Goal: Use online tool/utility: Utilize a website feature to perform a specific function

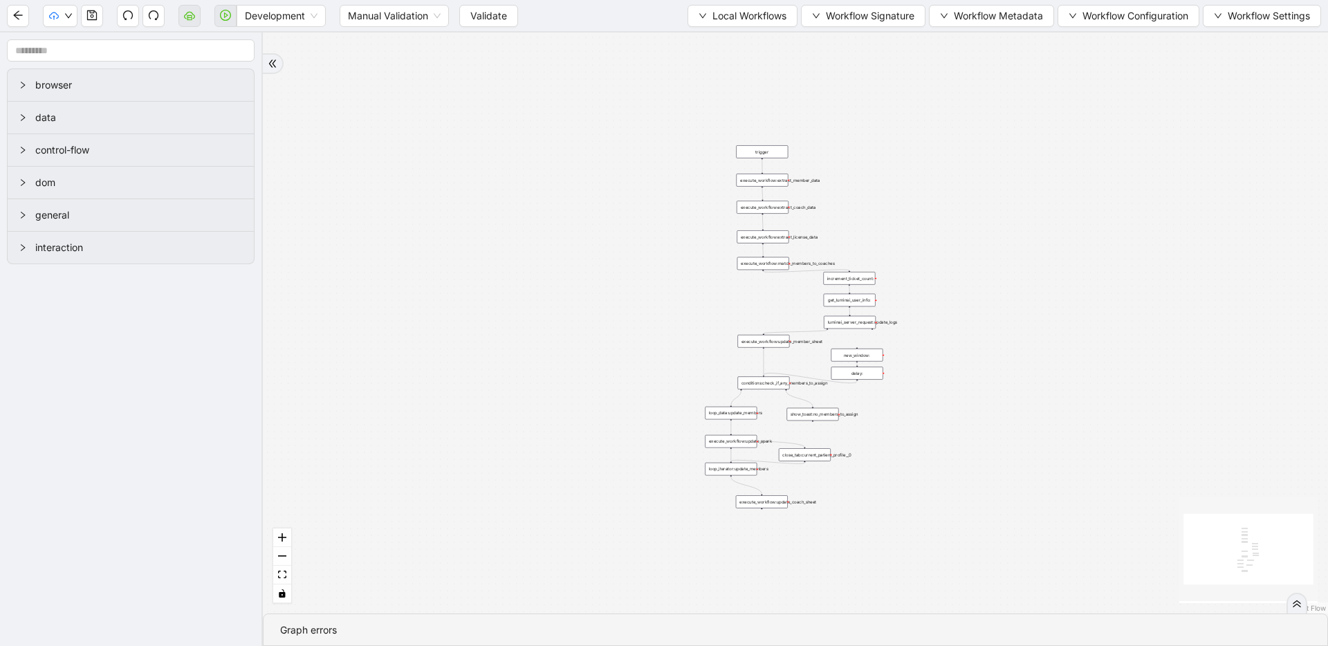
drag, startPoint x: 611, startPoint y: 226, endPoint x: 531, endPoint y: 340, distance: 139.1
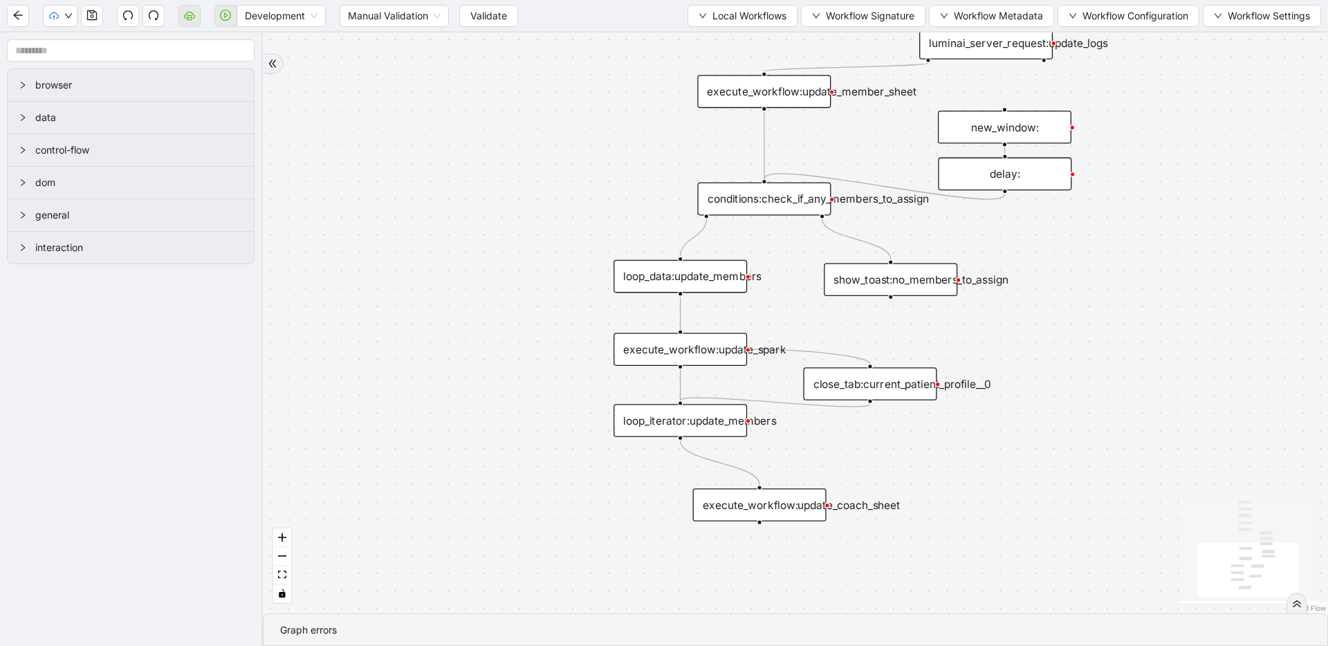
drag, startPoint x: 775, startPoint y: 466, endPoint x: 763, endPoint y: 426, distance: 42.0
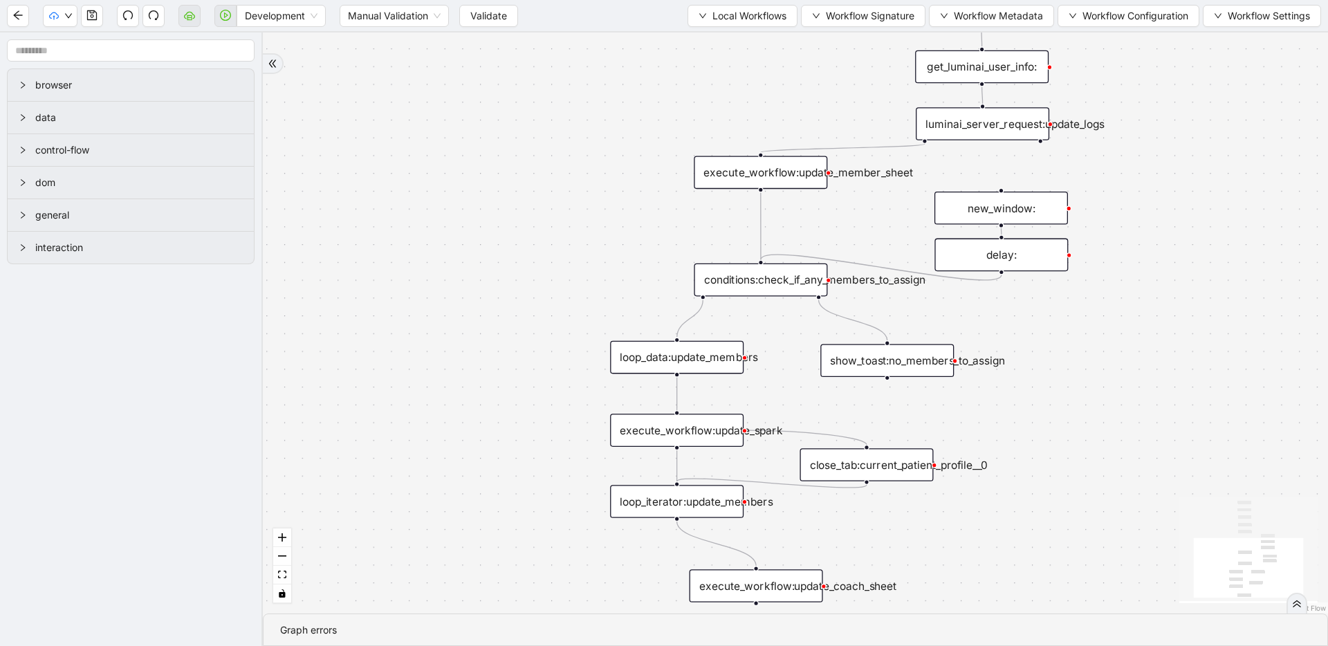
drag, startPoint x: 749, startPoint y: 275, endPoint x: 746, endPoint y: 356, distance: 81.0
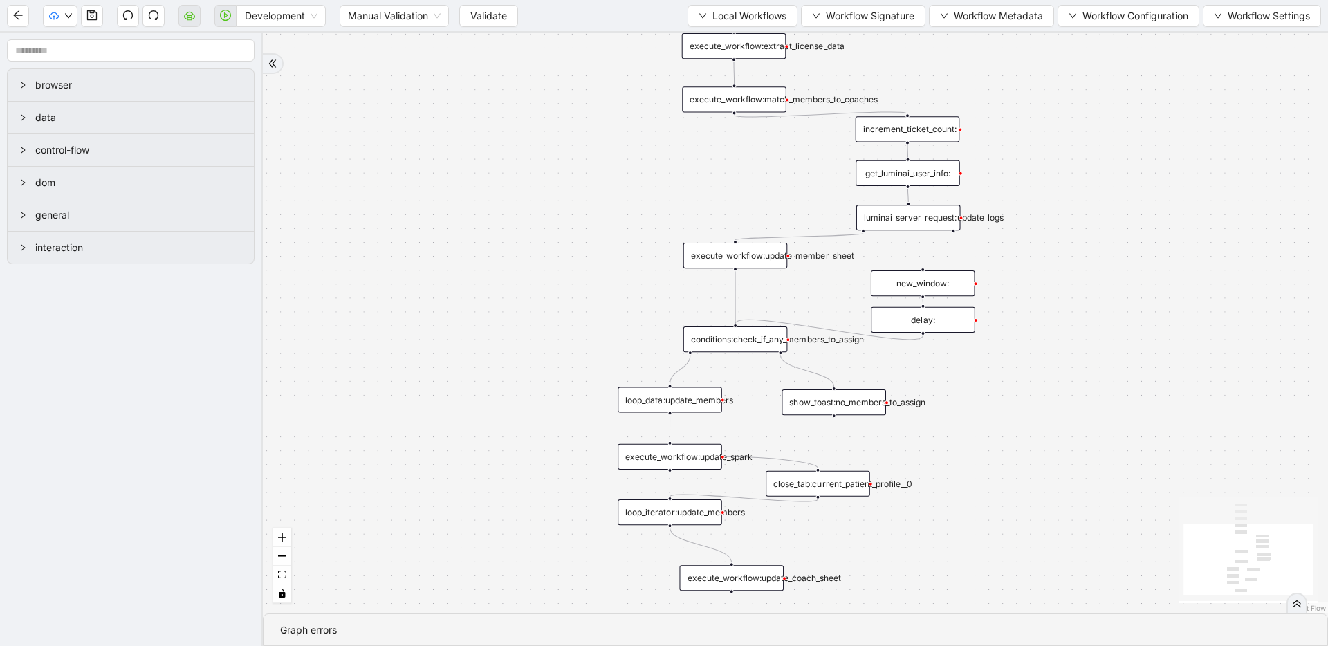
drag, startPoint x: 746, startPoint y: 354, endPoint x: 708, endPoint y: 417, distance: 73.8
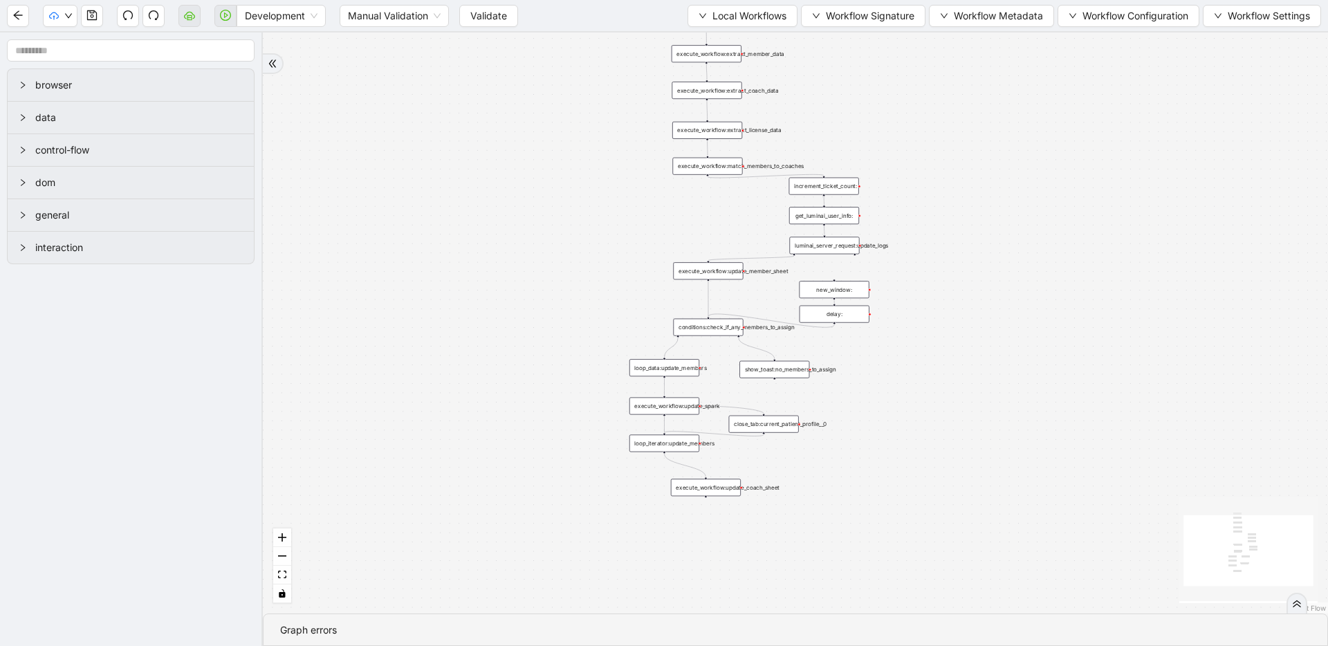
drag, startPoint x: 711, startPoint y: 297, endPoint x: 710, endPoint y: 185, distance: 112.8
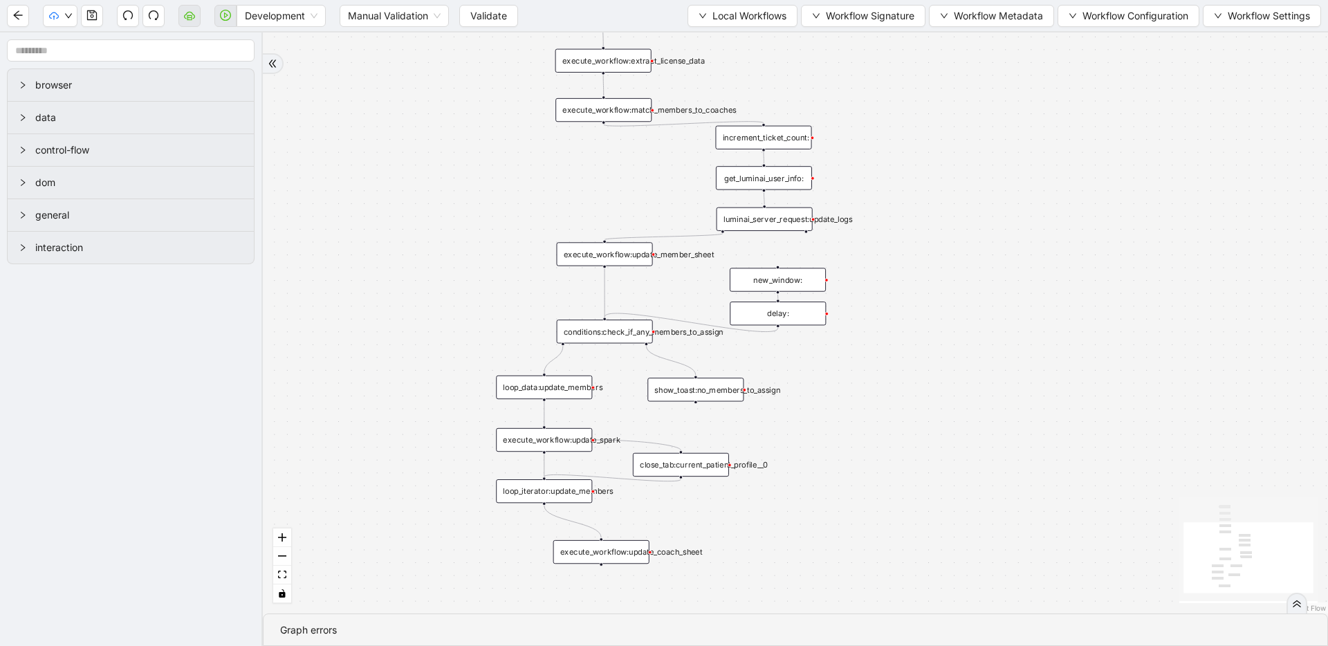
drag, startPoint x: 552, startPoint y: 383, endPoint x: 455, endPoint y: 463, distance: 126.7
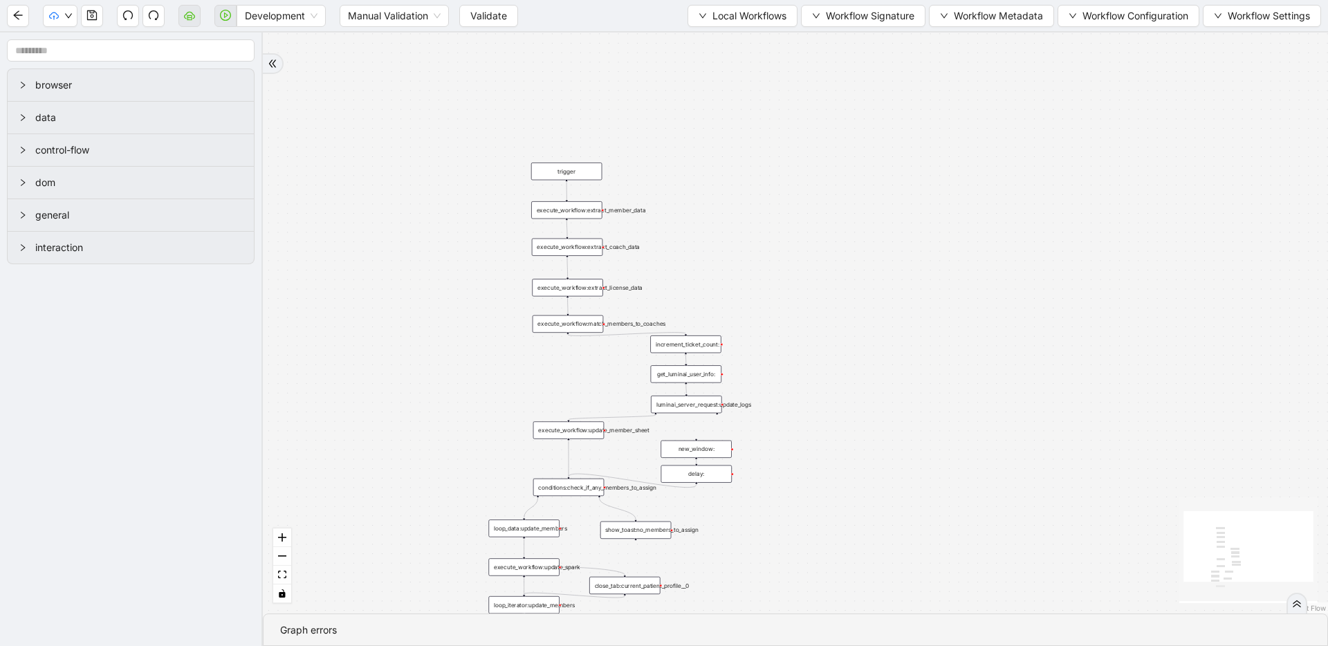
drag, startPoint x: 509, startPoint y: 236, endPoint x: 513, endPoint y: 357, distance: 121.1
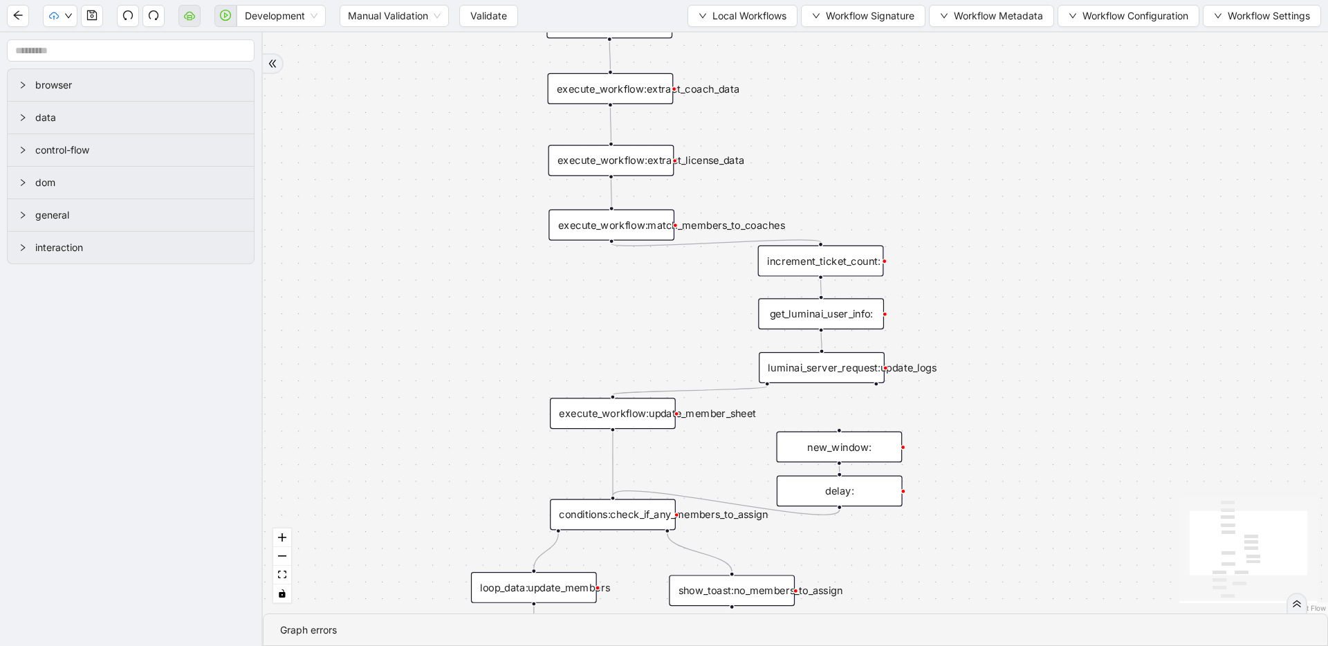
drag, startPoint x: 549, startPoint y: 495, endPoint x: 567, endPoint y: 329, distance: 167.7
click at [567, 329] on div "trigger execute_workflow:extract_member_data execute_workflow:extract_coach_dat…" at bounding box center [795, 323] width 1065 height 581
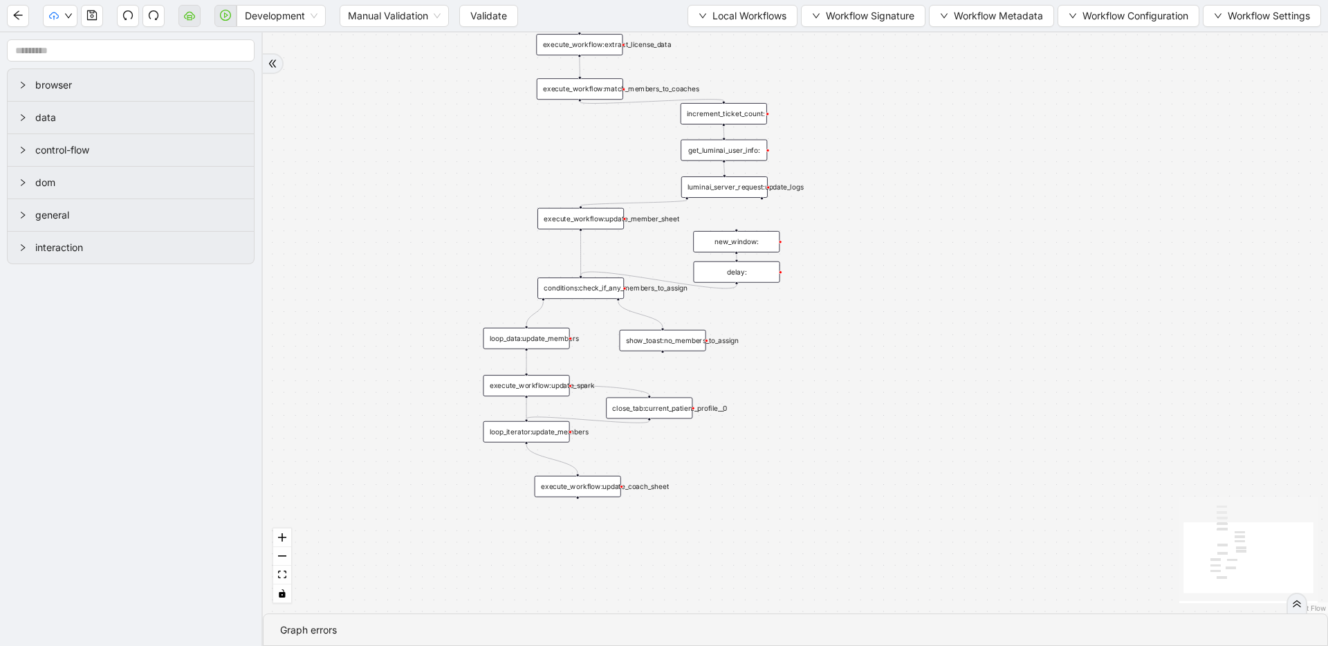
drag, startPoint x: 422, startPoint y: 428, endPoint x: 441, endPoint y: 249, distance: 180.1
click at [441, 249] on div "trigger execute_workflow:extract_member_data execute_workflow:extract_coach_dat…" at bounding box center [795, 323] width 1065 height 581
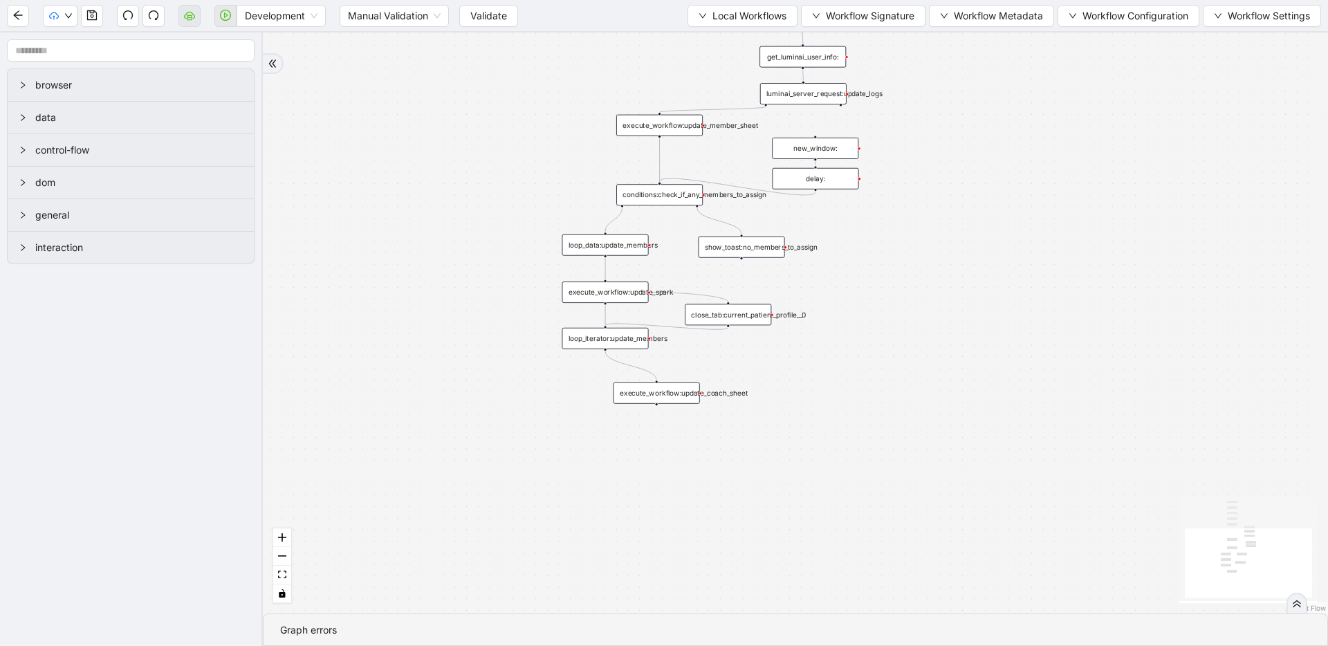
drag, startPoint x: 603, startPoint y: 463, endPoint x: 704, endPoint y: 344, distance: 156.6
click at [705, 342] on div "trigger execute_workflow:extract_member_data execute_workflow:extract_coach_dat…" at bounding box center [795, 323] width 1065 height 581
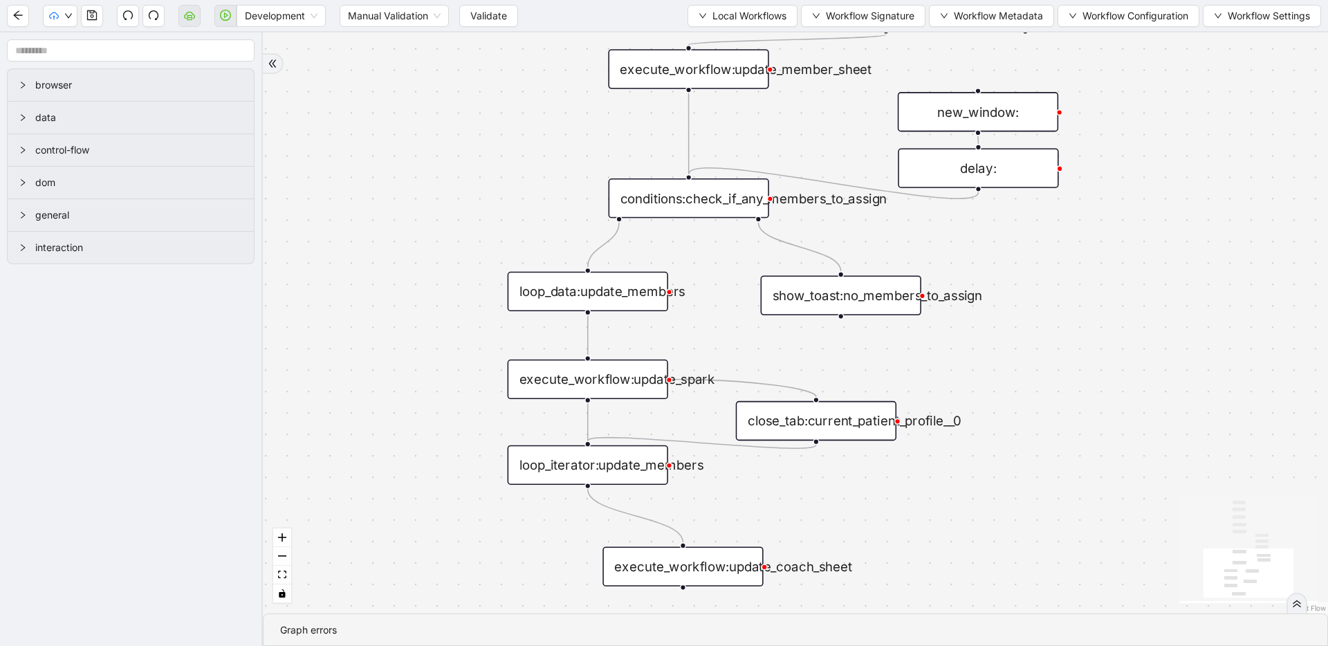
drag, startPoint x: 425, startPoint y: 254, endPoint x: 440, endPoint y: 363, distance: 110.4
click at [440, 363] on div "trigger execute_workflow:extract_member_data execute_workflow:extract_coach_dat…" at bounding box center [795, 323] width 1065 height 581
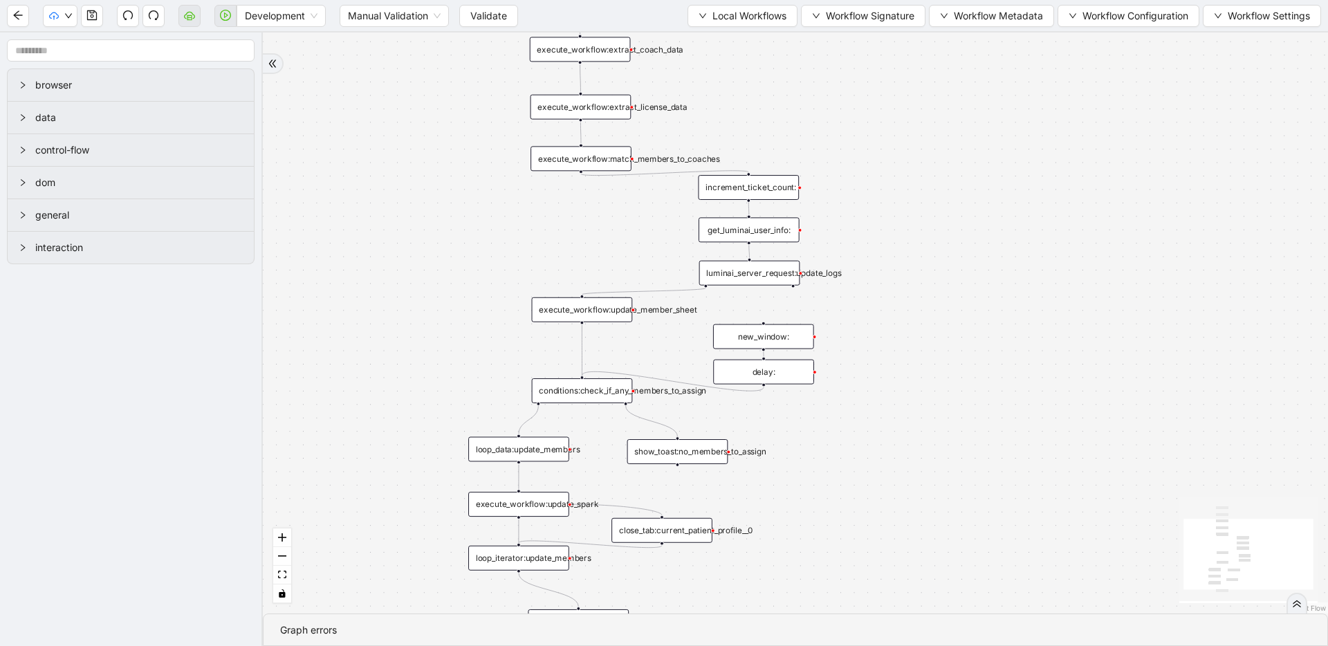
drag, startPoint x: 448, startPoint y: 235, endPoint x: 431, endPoint y: 413, distance: 179.3
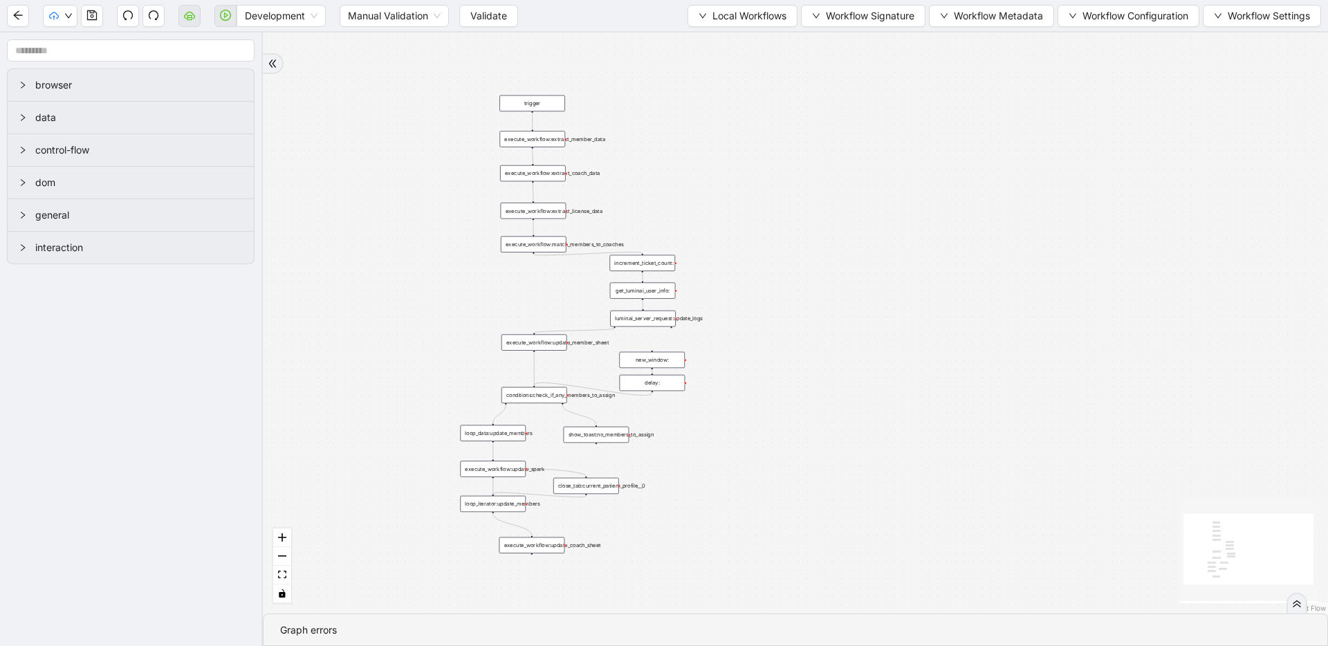
drag, startPoint x: 466, startPoint y: 284, endPoint x: 472, endPoint y: 306, distance: 23.0
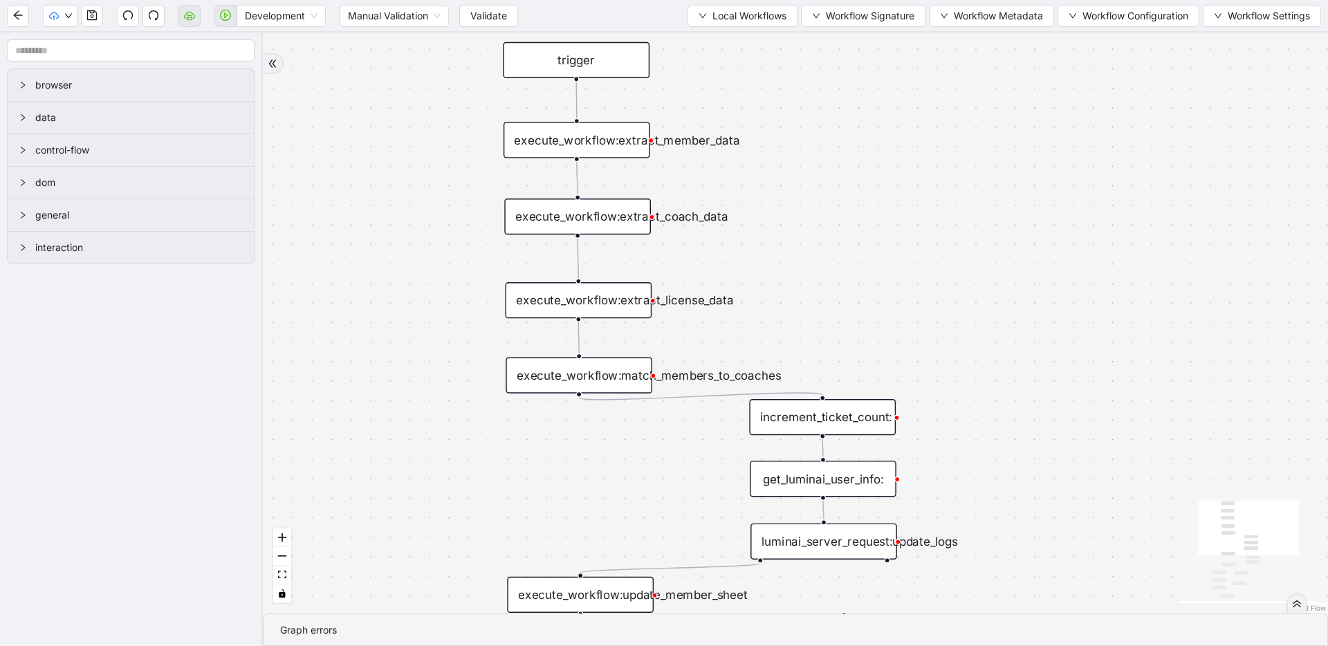
click at [525, 138] on div "execute_workflow:extract_member_data" at bounding box center [577, 140] width 147 height 36
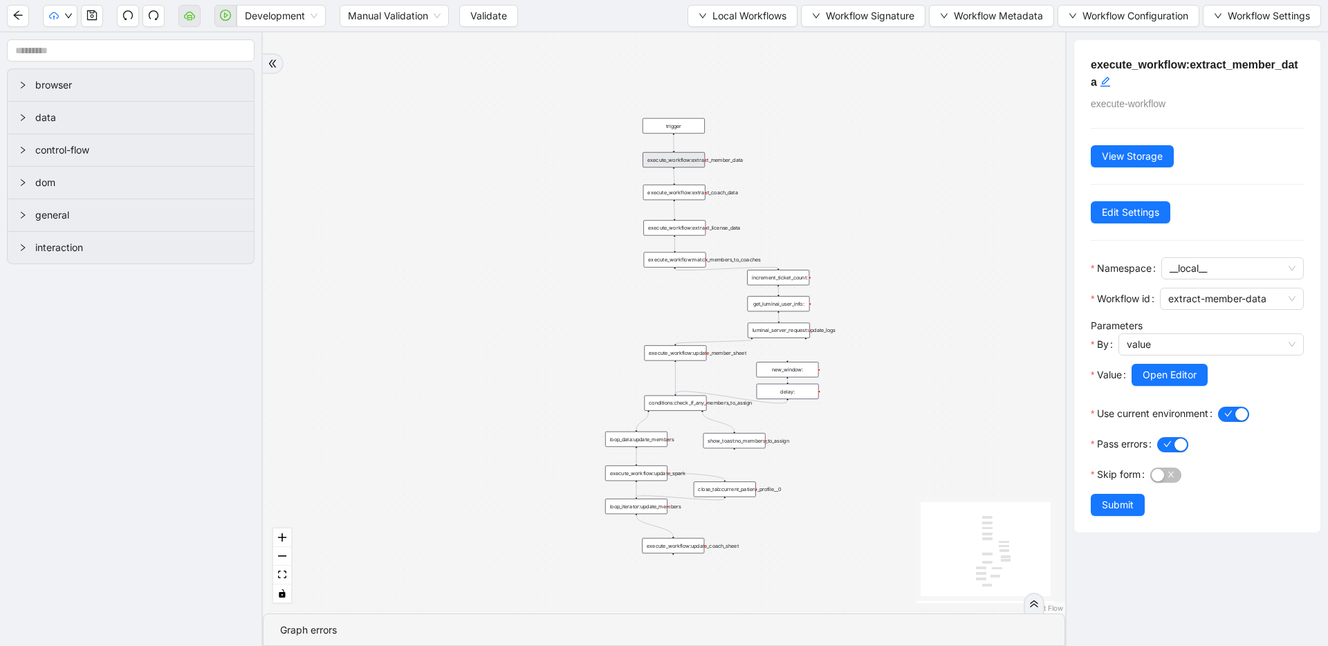
drag, startPoint x: 897, startPoint y: 227, endPoint x: 820, endPoint y: 215, distance: 77.7
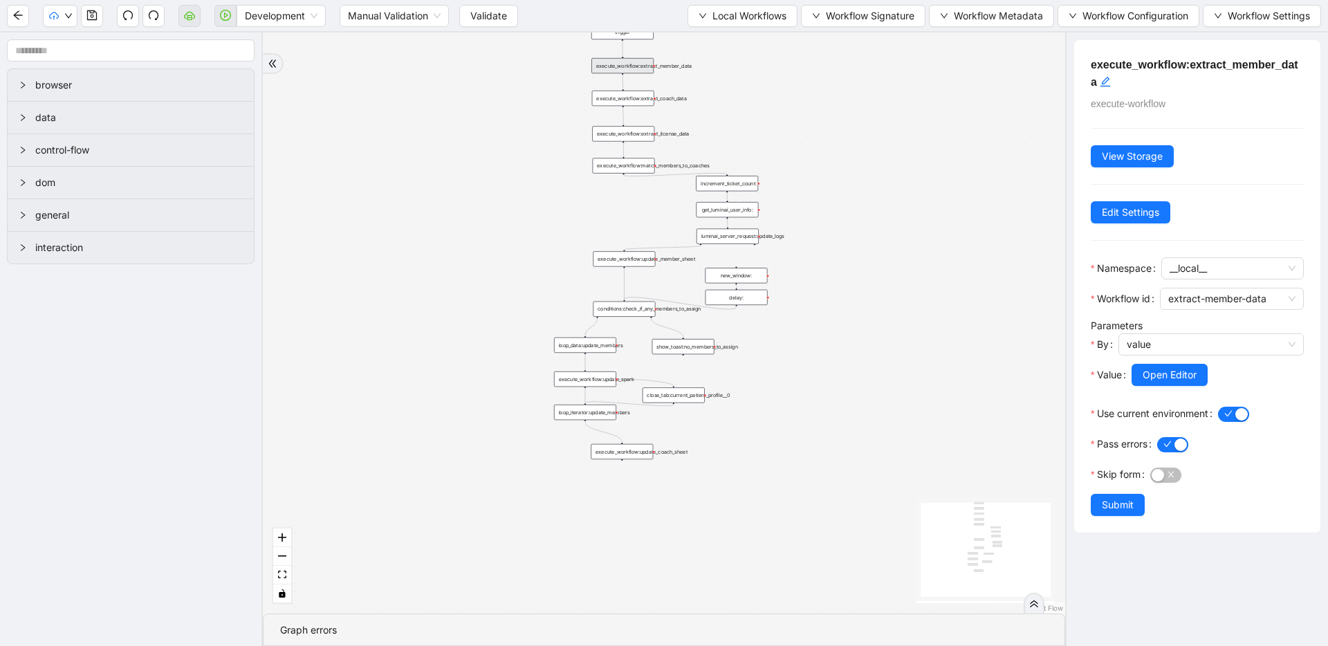
drag, startPoint x: 562, startPoint y: 232, endPoint x: 536, endPoint y: 178, distance: 60.3
click at [536, 178] on div "trigger execute_workflow:extract_member_data execute_workflow:extract_coach_dat…" at bounding box center [664, 323] width 802 height 581
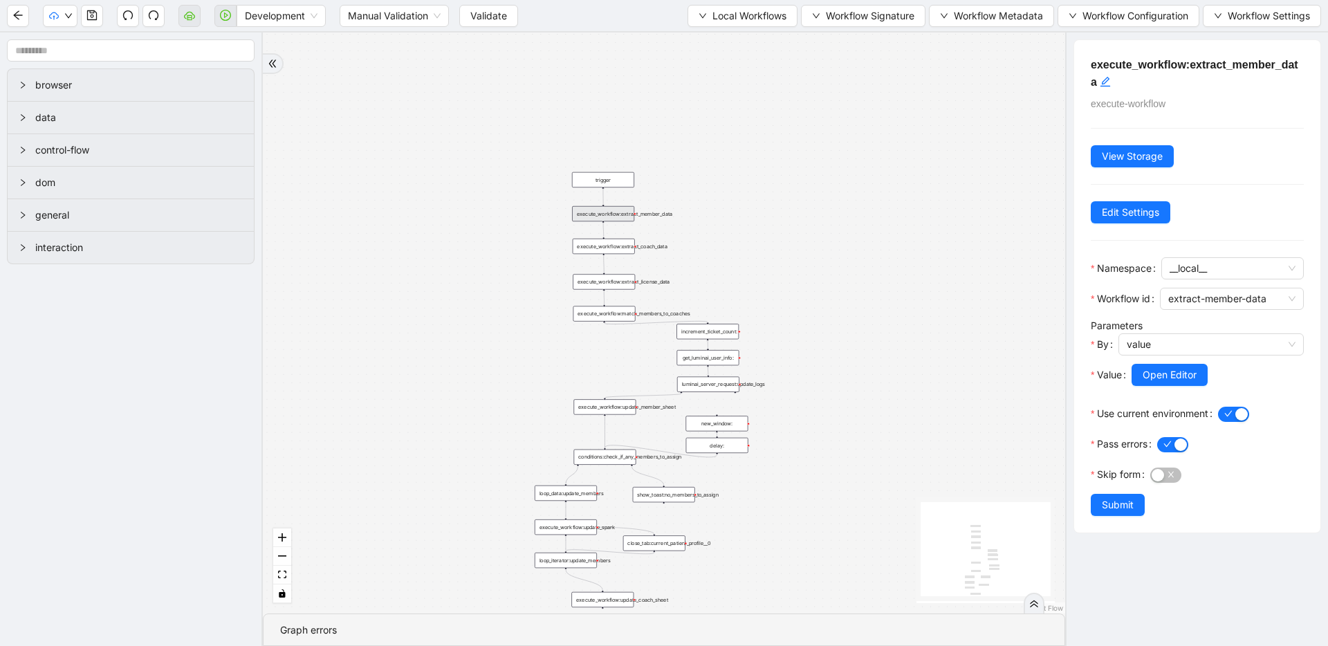
drag, startPoint x: 567, startPoint y: 195, endPoint x: 559, endPoint y: 337, distance: 142.1
click at [559, 340] on div "trigger execute_workflow:extract_member_data execute_workflow:extract_coach_dat…" at bounding box center [664, 323] width 802 height 581
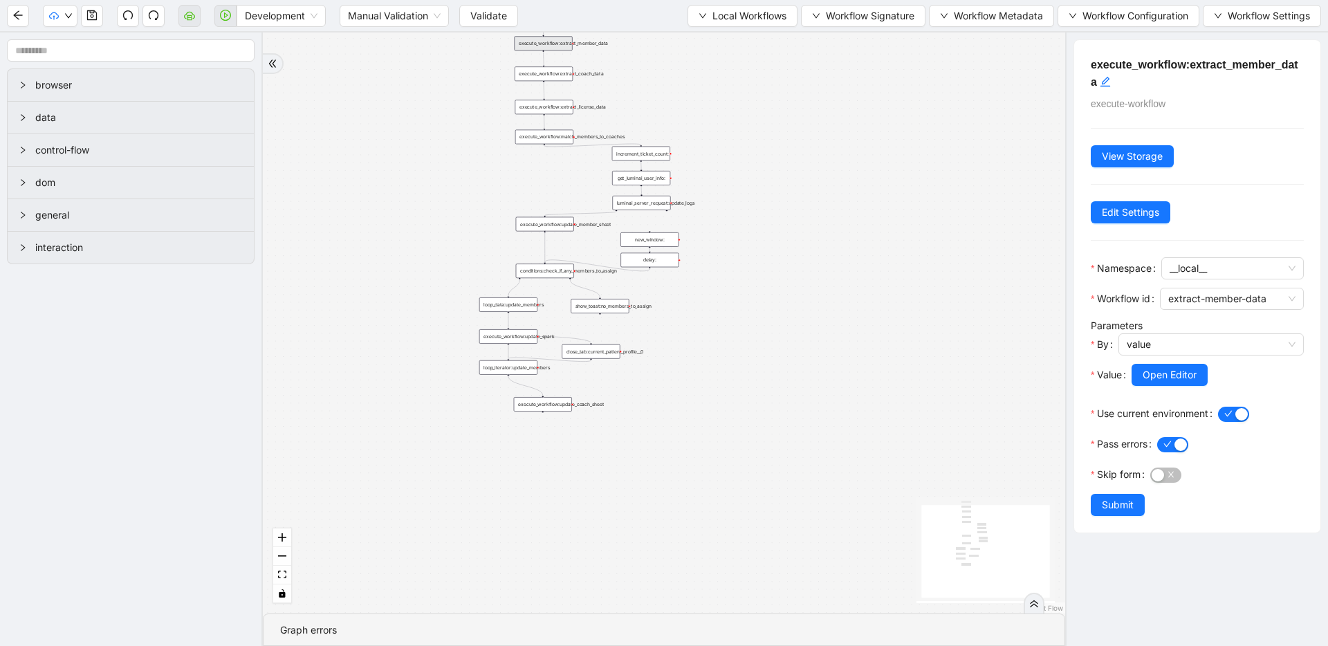
drag, startPoint x: 481, startPoint y: 354, endPoint x: 475, endPoint y: 250, distance: 104.6
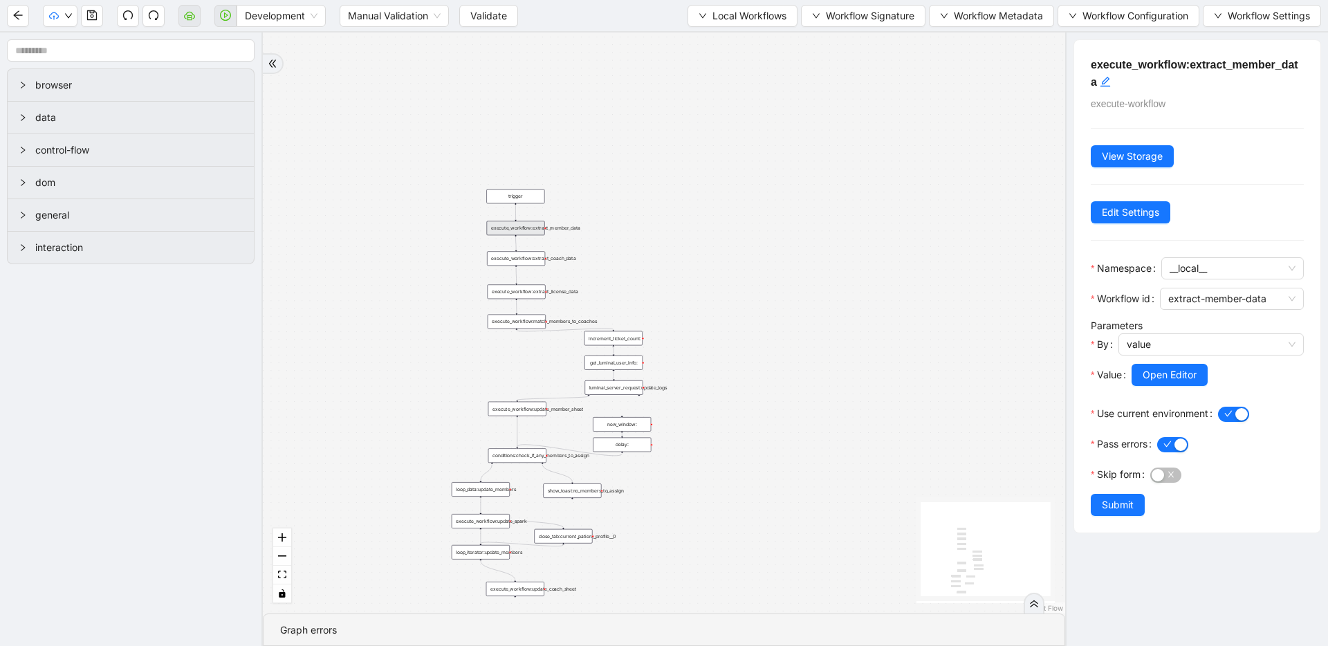
drag, startPoint x: 466, startPoint y: 158, endPoint x: 457, endPoint y: 287, distance: 129.7
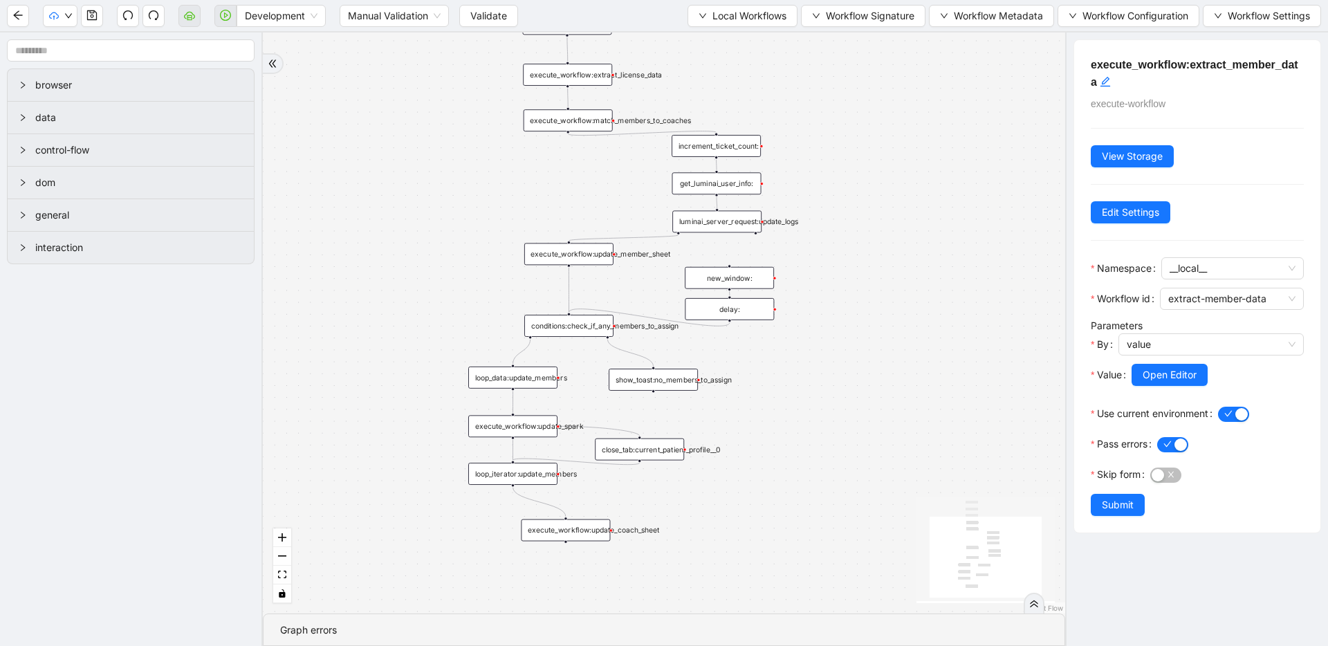
drag, startPoint x: 466, startPoint y: 367, endPoint x: 475, endPoint y: 239, distance: 128.3
click at [475, 239] on div "trigger execute_workflow:extract_member_data execute_workflow:extract_coach_dat…" at bounding box center [664, 323] width 802 height 581
click at [553, 250] on div "execute_workflow:update_member_sheet" at bounding box center [568, 254] width 89 height 22
click at [702, 20] on button "Local Workflows" at bounding box center [743, 16] width 110 height 22
click at [706, 55] on li "Create" at bounding box center [736, 65] width 107 height 22
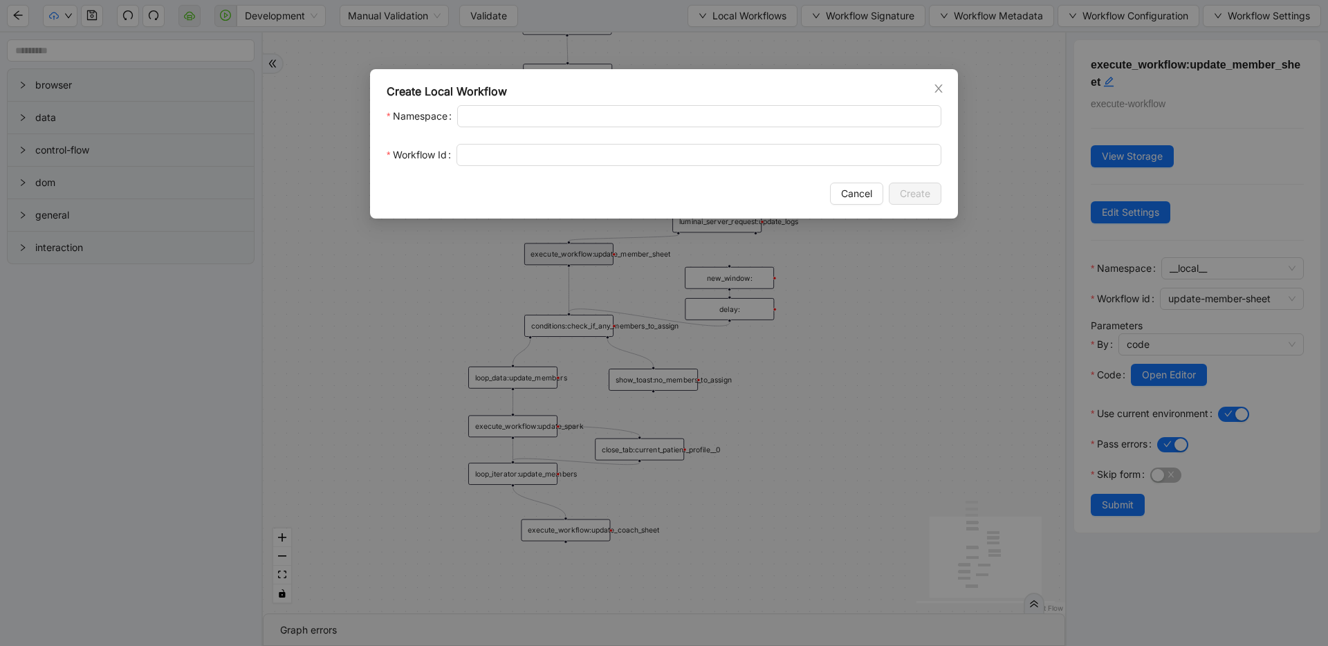
drag, startPoint x: 868, startPoint y: 195, endPoint x: 865, endPoint y: 183, distance: 12.8
click at [868, 194] on span "Cancel" at bounding box center [856, 193] width 31 height 15
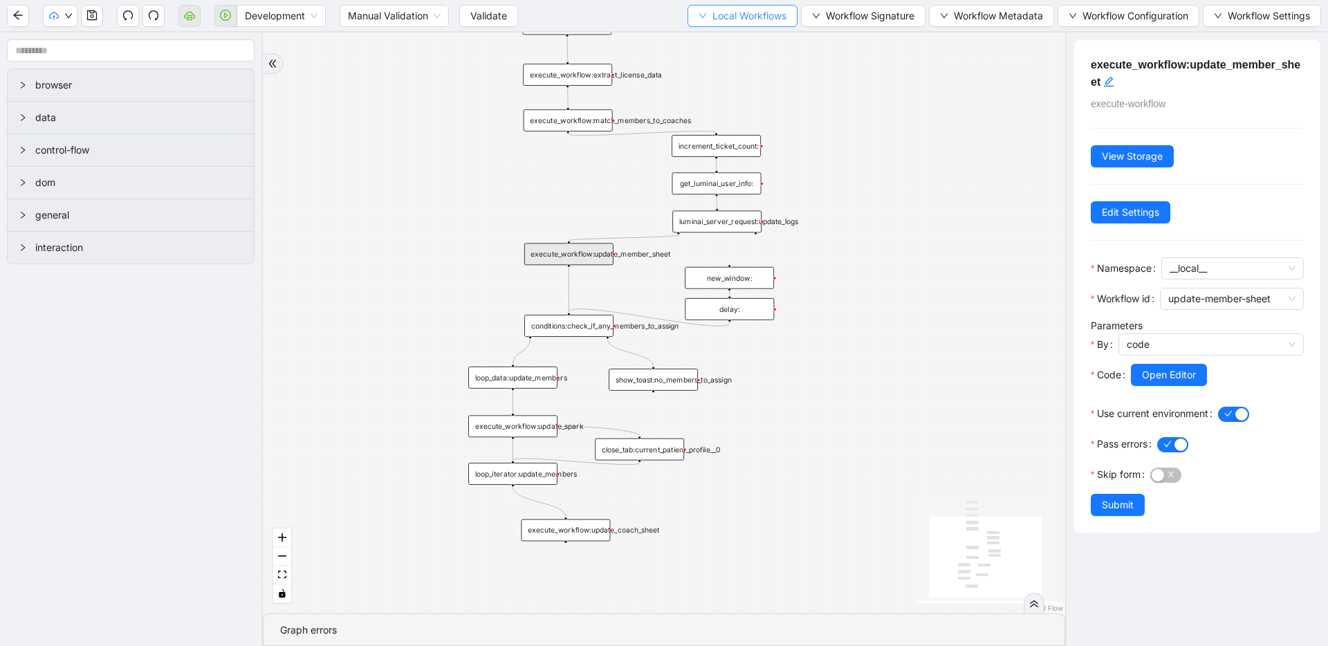
click at [719, 19] on span "Local Workflows" at bounding box center [750, 15] width 74 height 15
click at [717, 39] on span "Select" at bounding box center [736, 42] width 90 height 15
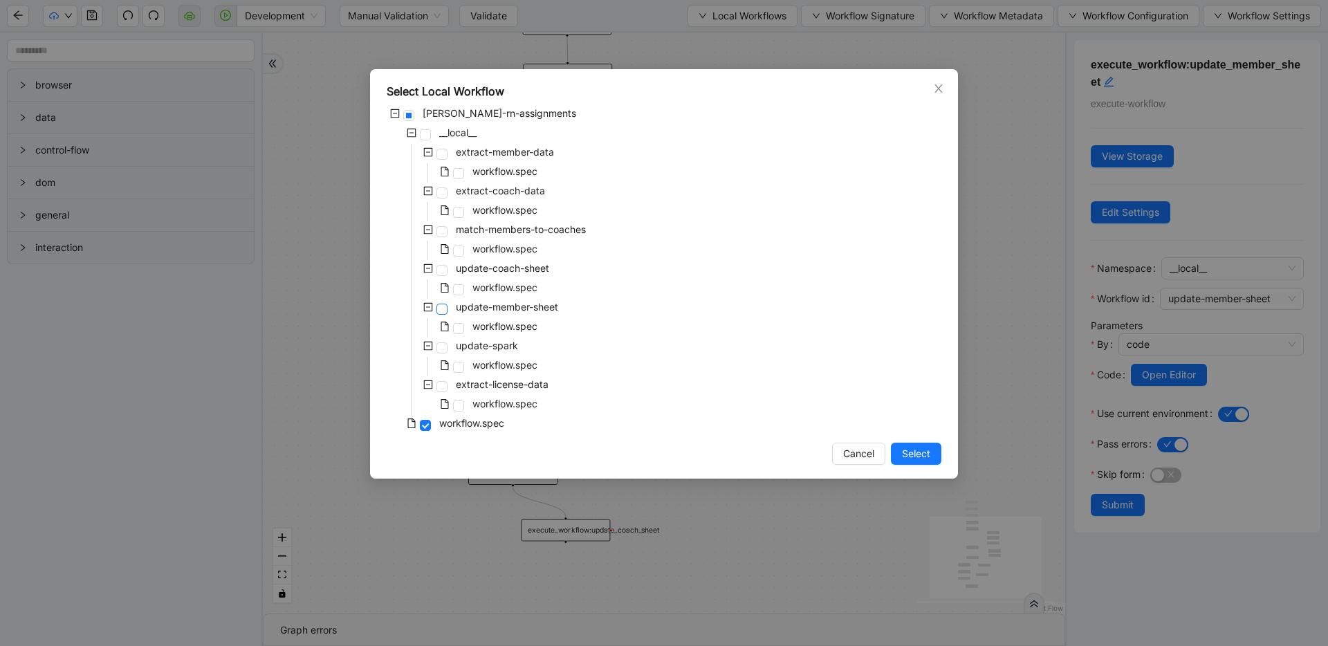
click at [438, 311] on span at bounding box center [442, 309] width 11 height 11
click at [896, 446] on button "Select" at bounding box center [916, 454] width 51 height 22
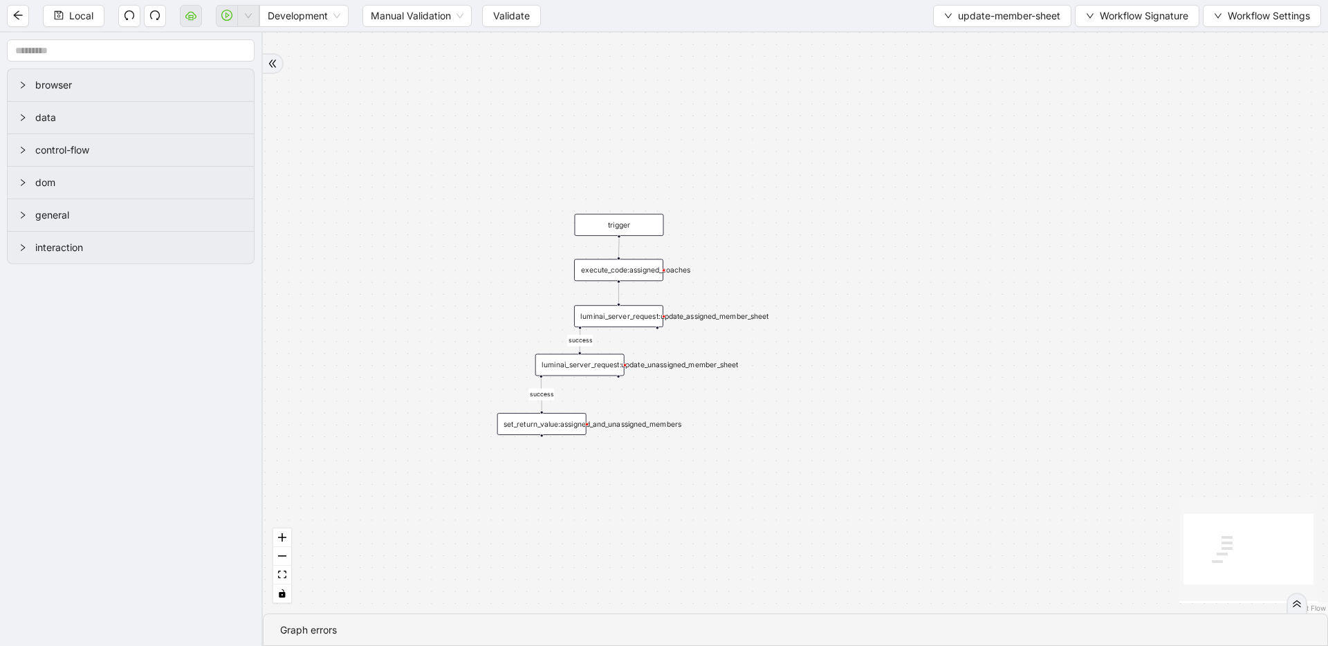
drag, startPoint x: 706, startPoint y: 272, endPoint x: 756, endPoint y: 500, distance: 233.7
click at [756, 501] on div "success success trigger execute_code:assigned_coaches luminai_server_request:up…" at bounding box center [795, 323] width 1065 height 581
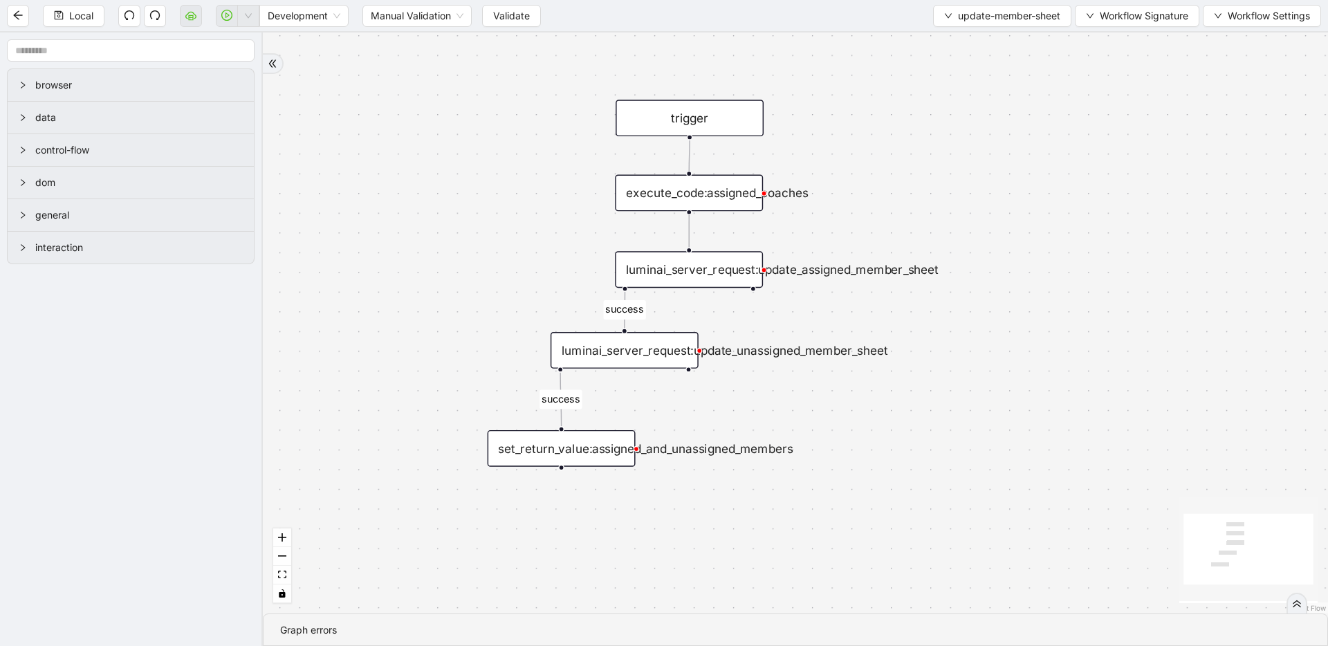
drag, startPoint x: 684, startPoint y: 386, endPoint x: 798, endPoint y: 385, distance: 114.1
click at [704, 192] on div "execute_code:assigned_coaches" at bounding box center [689, 193] width 148 height 37
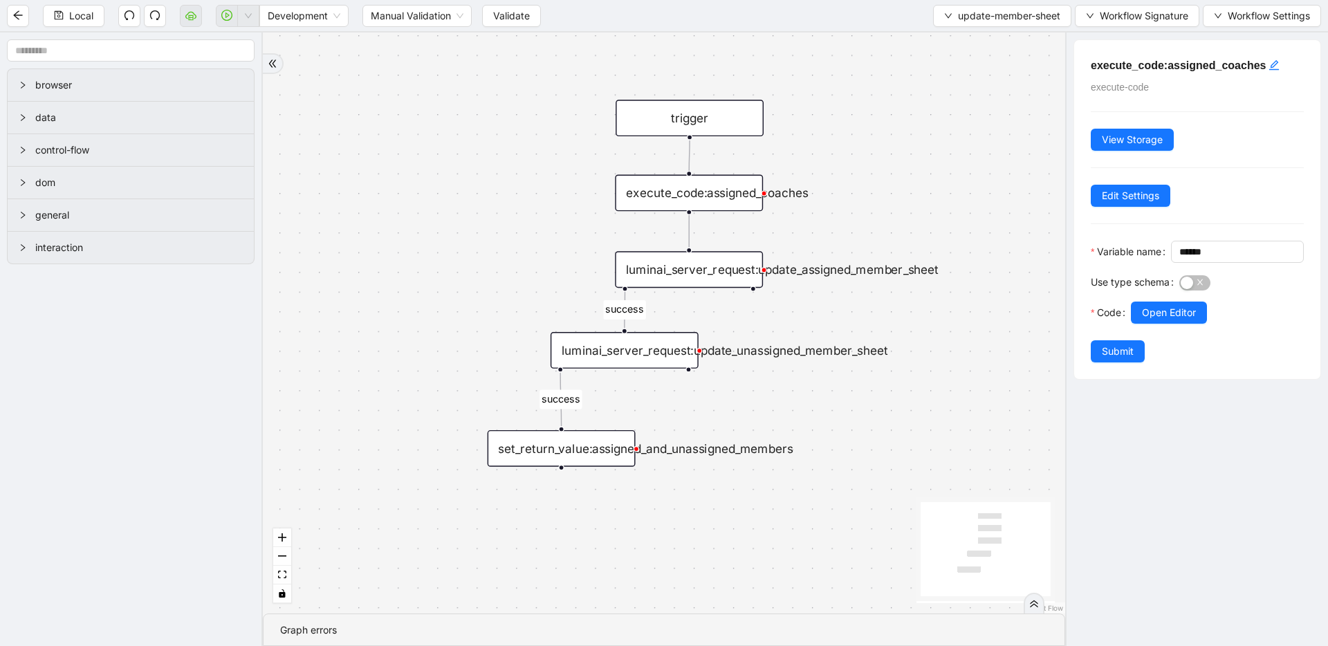
click at [728, 275] on div "luminai_server_request:update_assigned_member_sheet" at bounding box center [689, 269] width 148 height 37
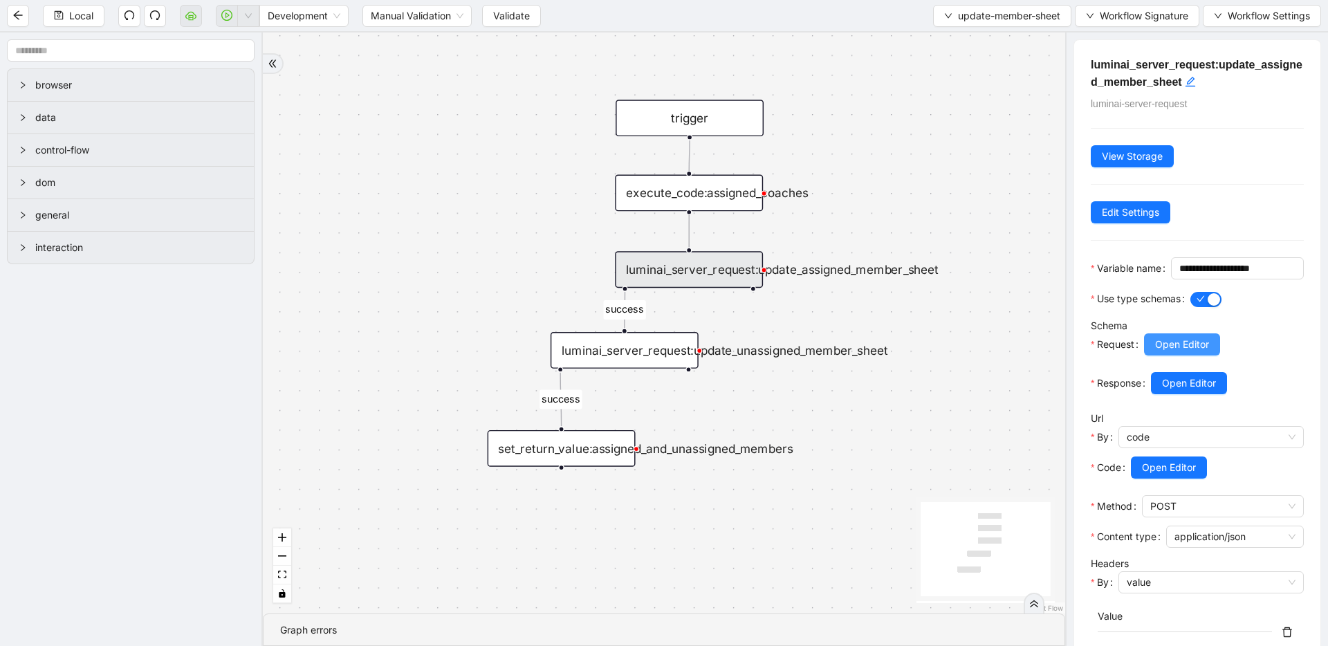
click at [1197, 356] on button "Open Editor" at bounding box center [1182, 344] width 76 height 22
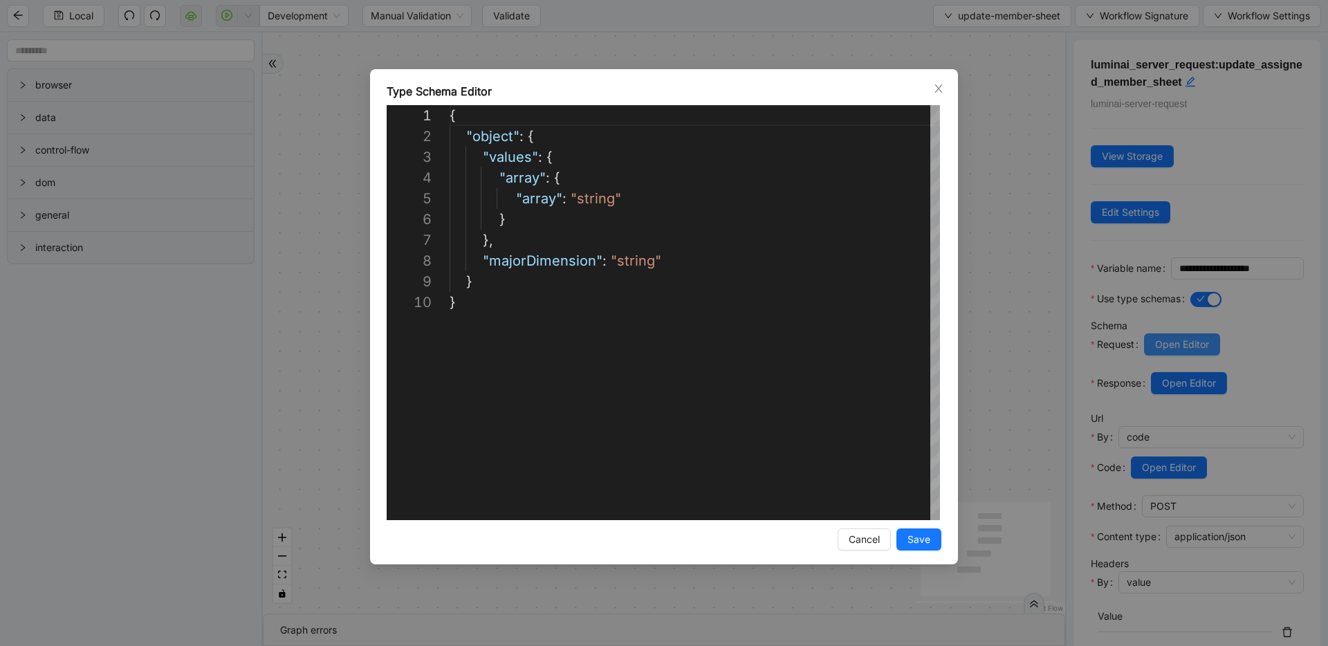
scroll to position [187, 0]
click at [1022, 298] on div "**********" at bounding box center [664, 323] width 1328 height 646
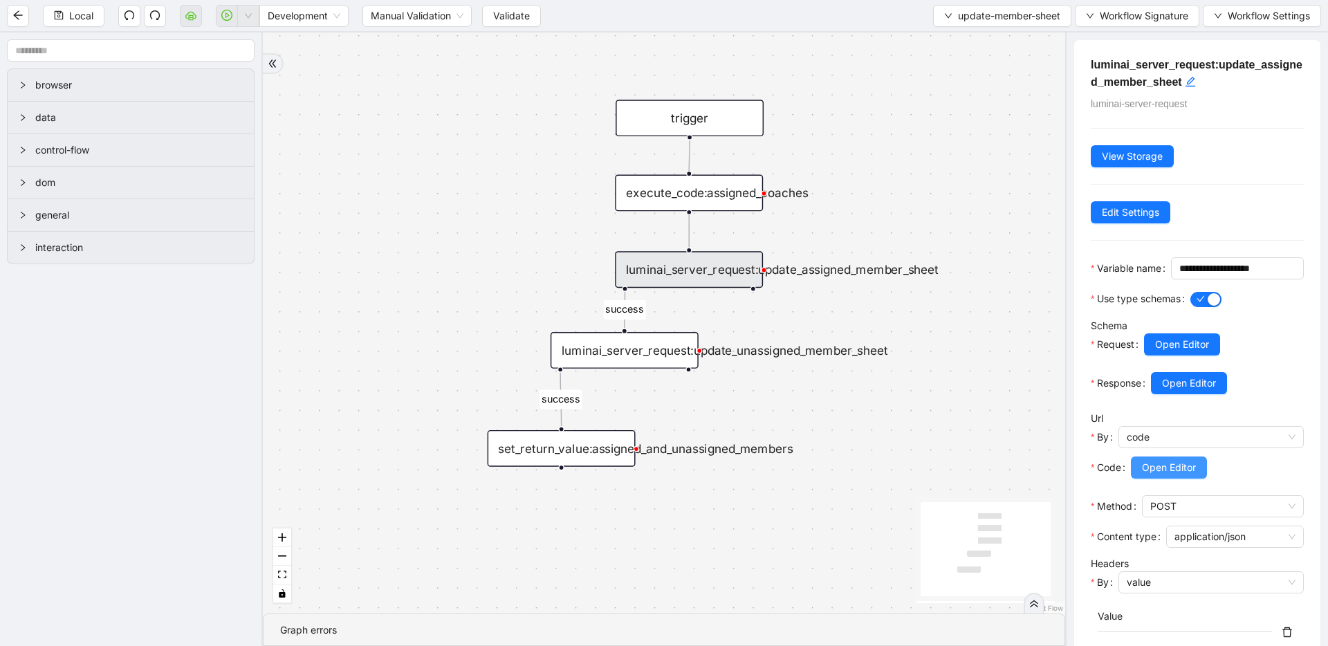
click at [1174, 475] on span "Open Editor" at bounding box center [1169, 467] width 54 height 15
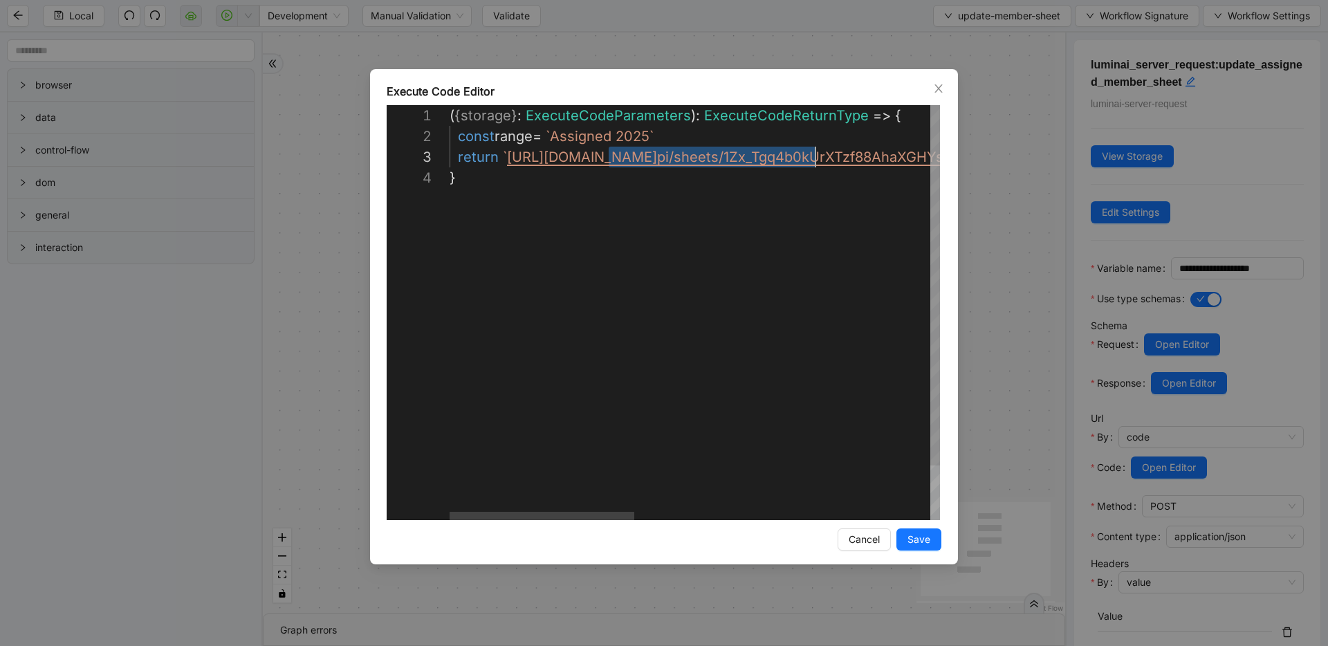
scroll to position [42, 1232]
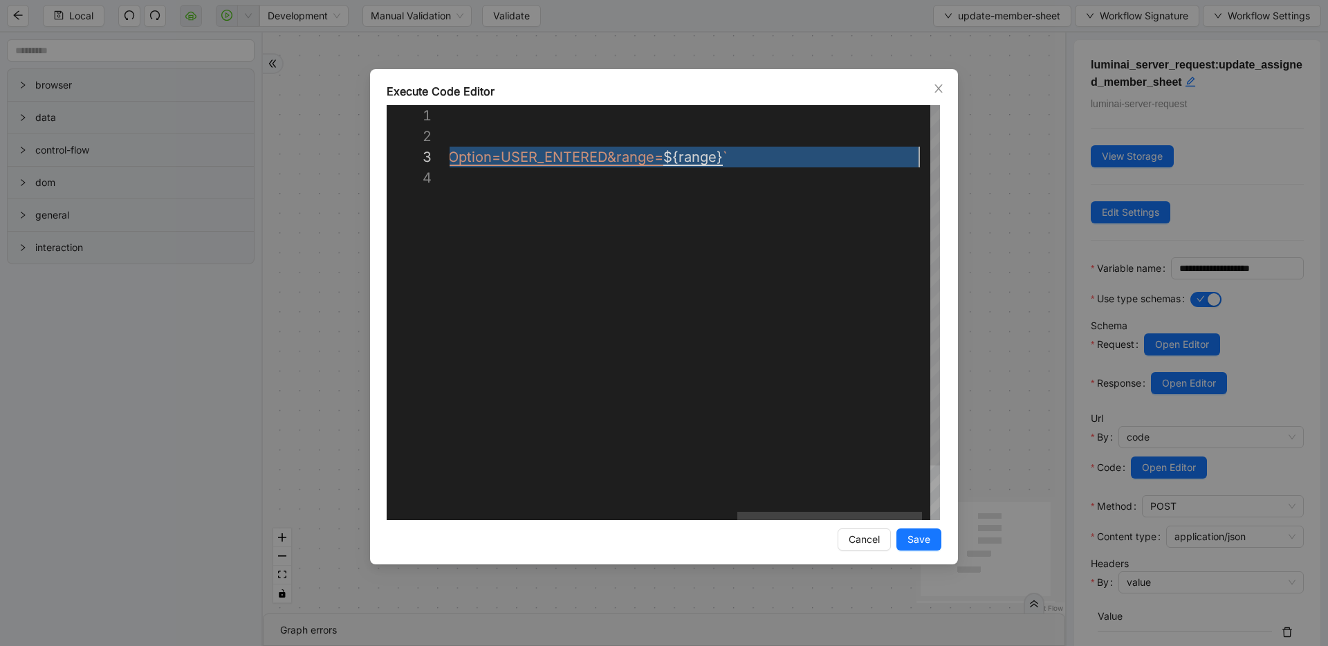
drag, startPoint x: 607, startPoint y: 164, endPoint x: 932, endPoint y: 162, distance: 325.1
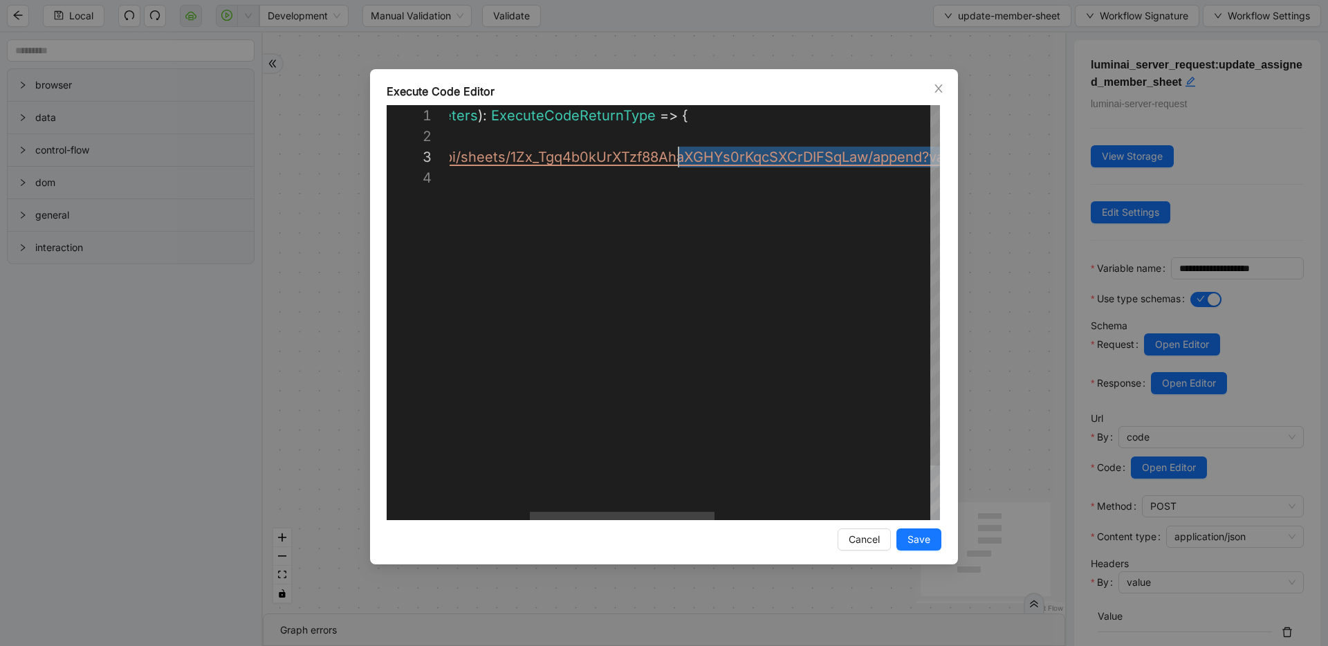
scroll to position [42, 455]
drag, startPoint x: 573, startPoint y: 158, endPoint x: 692, endPoint y: 162, distance: 119.8
click at [980, 187] on div "**********" at bounding box center [664, 323] width 1328 height 646
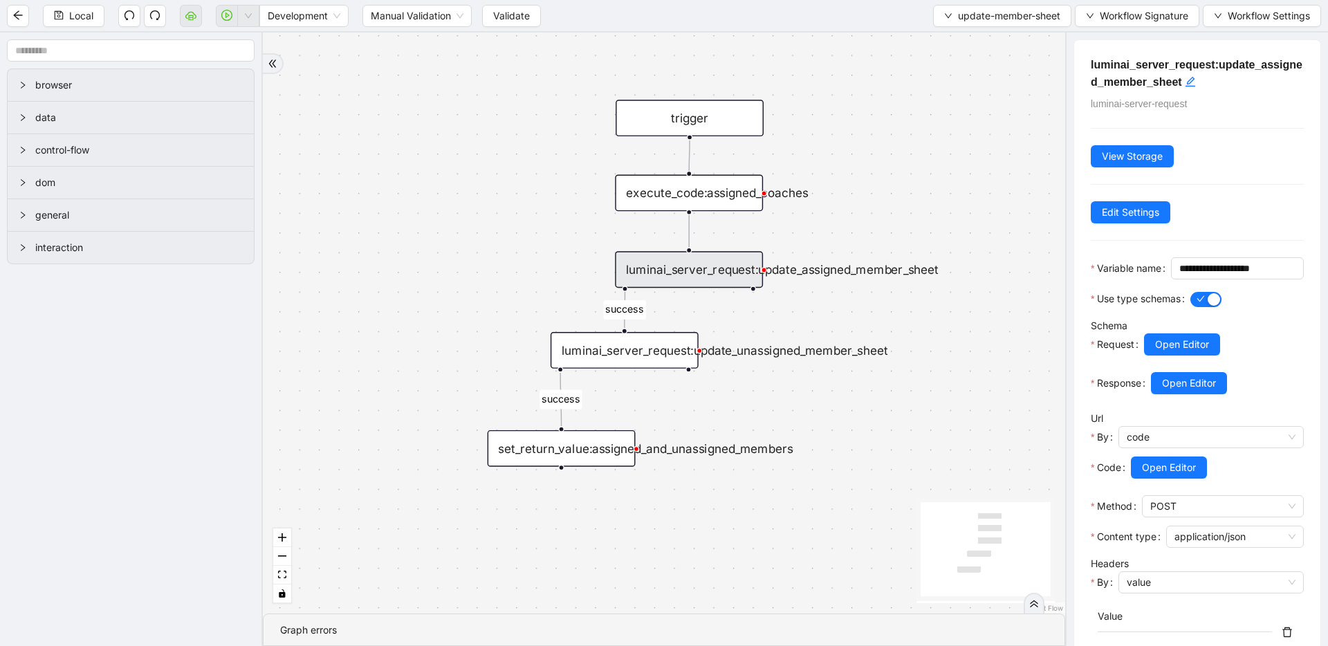
click at [582, 349] on div "luminai_server_request:update_unassigned_member_sheet" at bounding box center [625, 350] width 148 height 37
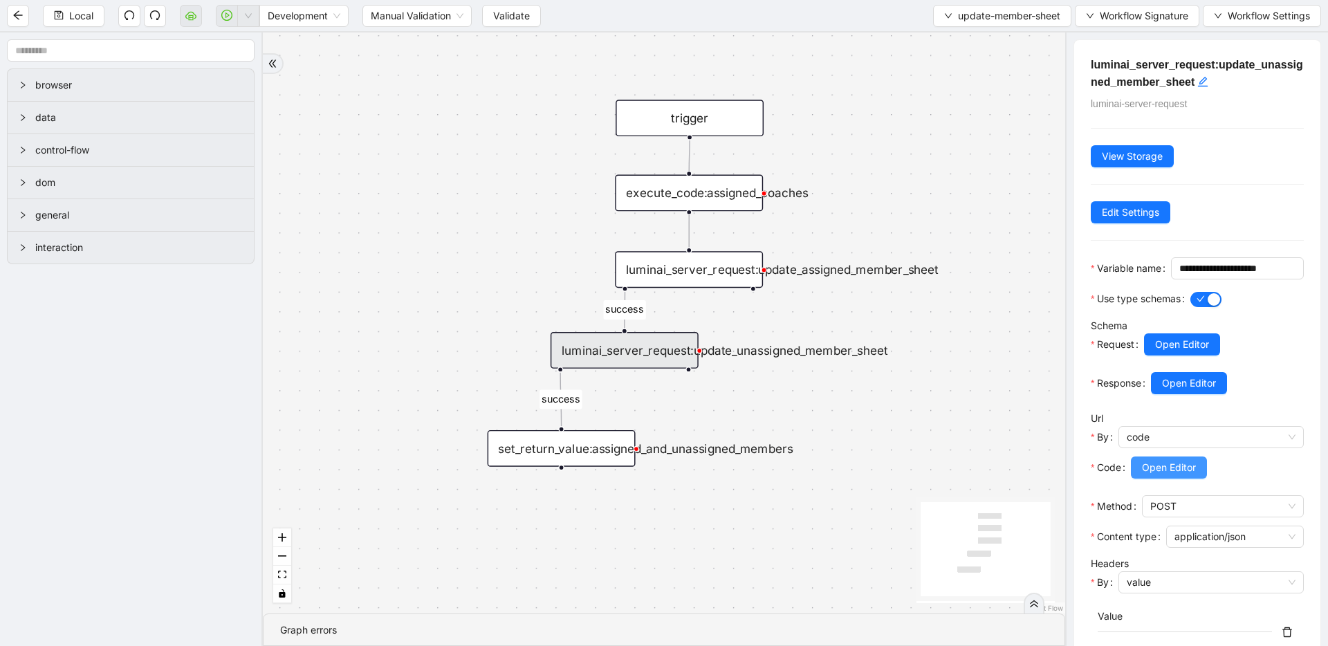
click at [1169, 475] on span "Open Editor" at bounding box center [1169, 467] width 54 height 15
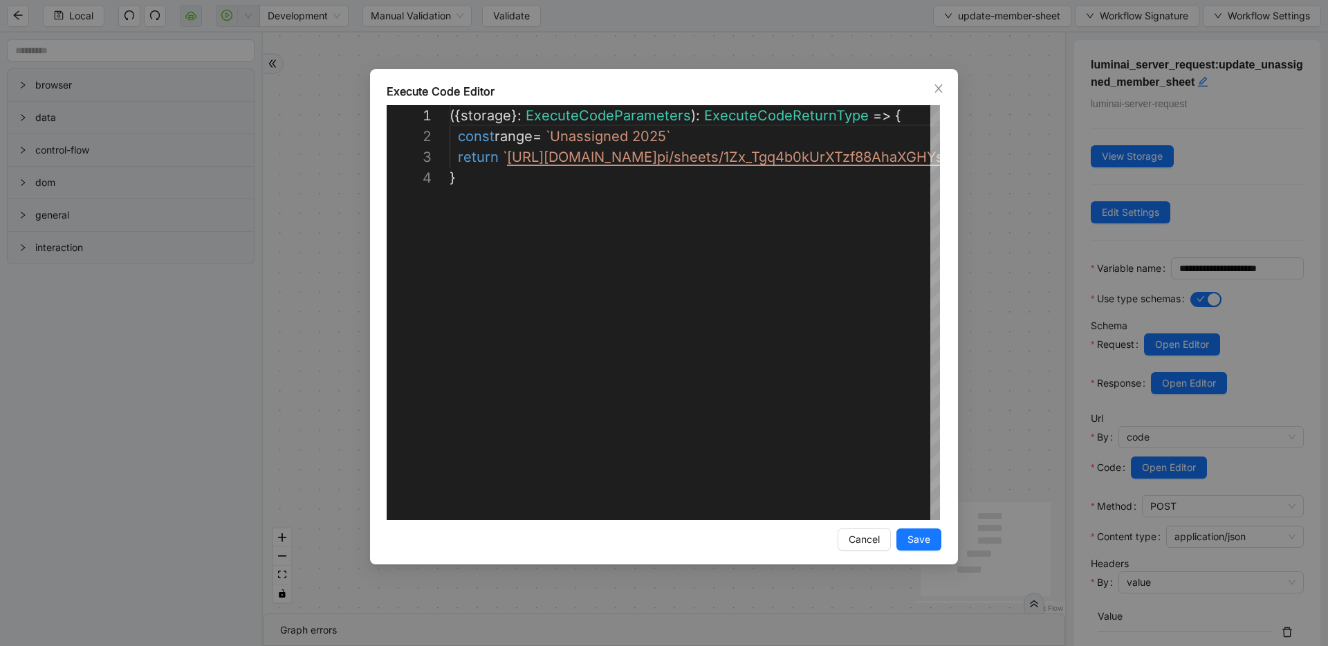
scroll to position [62, 0]
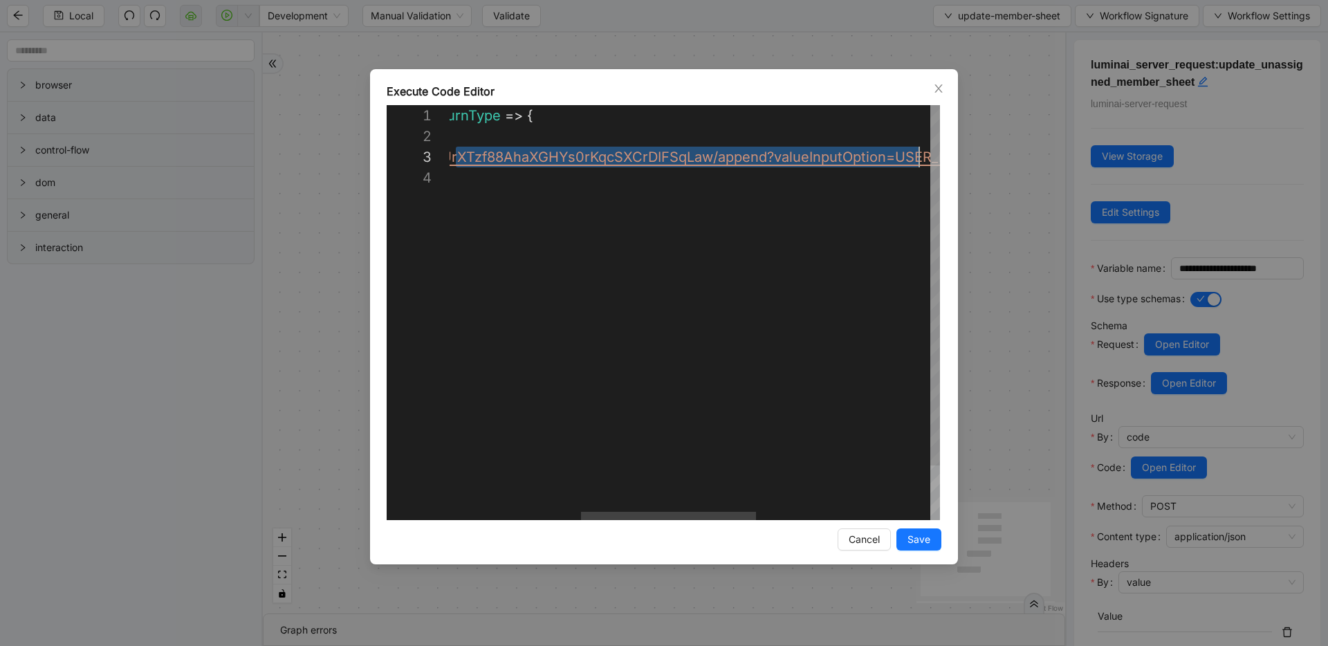
drag, startPoint x: 825, startPoint y: 163, endPoint x: 928, endPoint y: 164, distance: 102.4
drag, startPoint x: 541, startPoint y: 157, endPoint x: 895, endPoint y: 163, distance: 354.2
click at [328, 201] on div "**********" at bounding box center [664, 323] width 1328 height 646
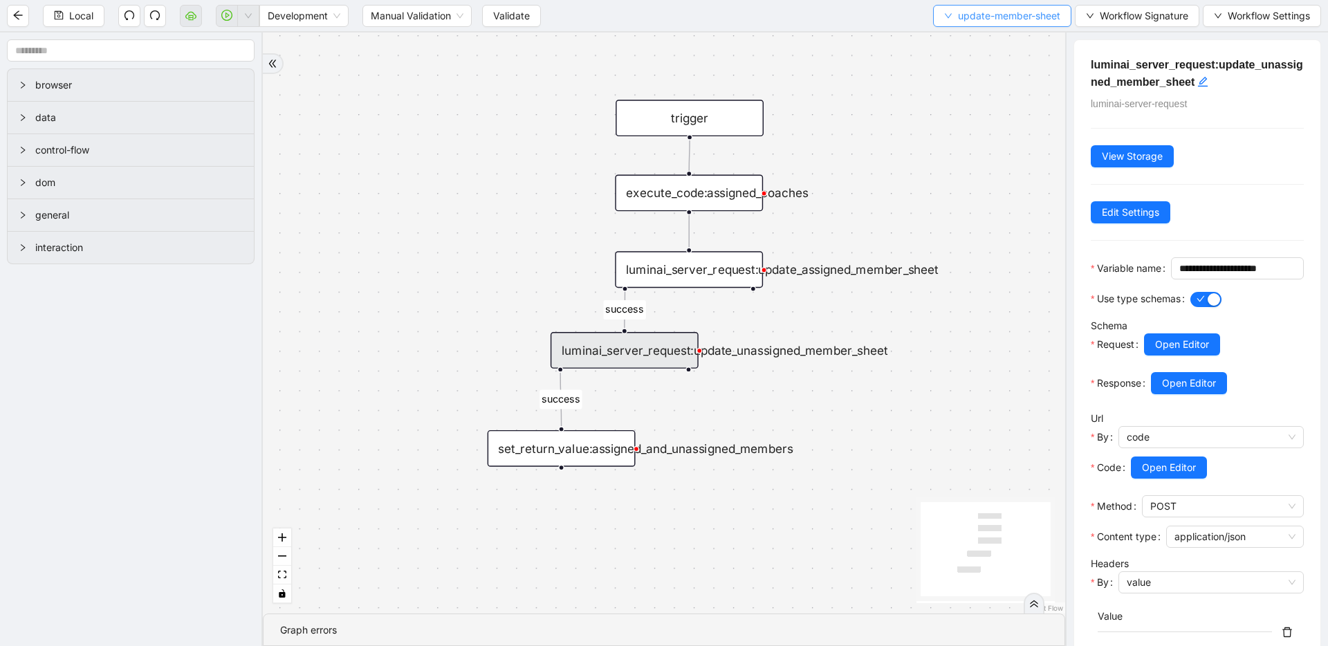
click at [948, 17] on icon "down" at bounding box center [948, 16] width 8 height 8
click at [948, 48] on span "Select" at bounding box center [998, 42] width 117 height 15
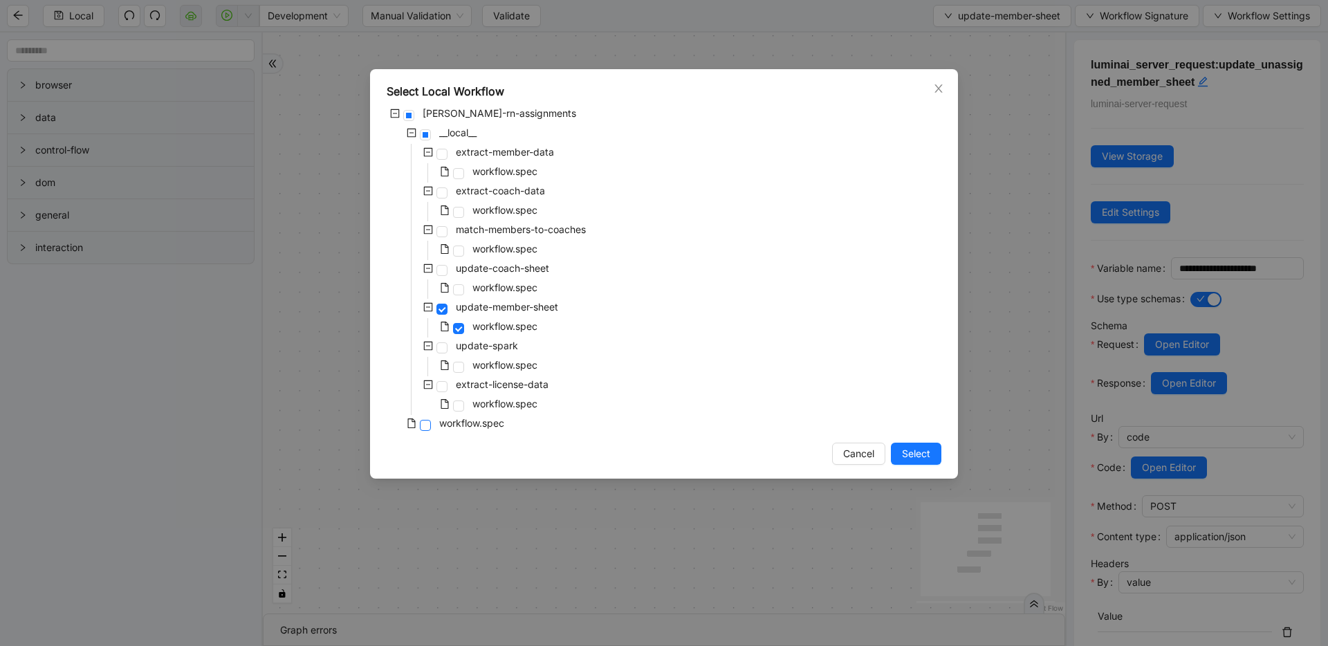
click at [425, 428] on span at bounding box center [425, 425] width 11 height 11
click at [939, 459] on button "Select" at bounding box center [916, 454] width 51 height 22
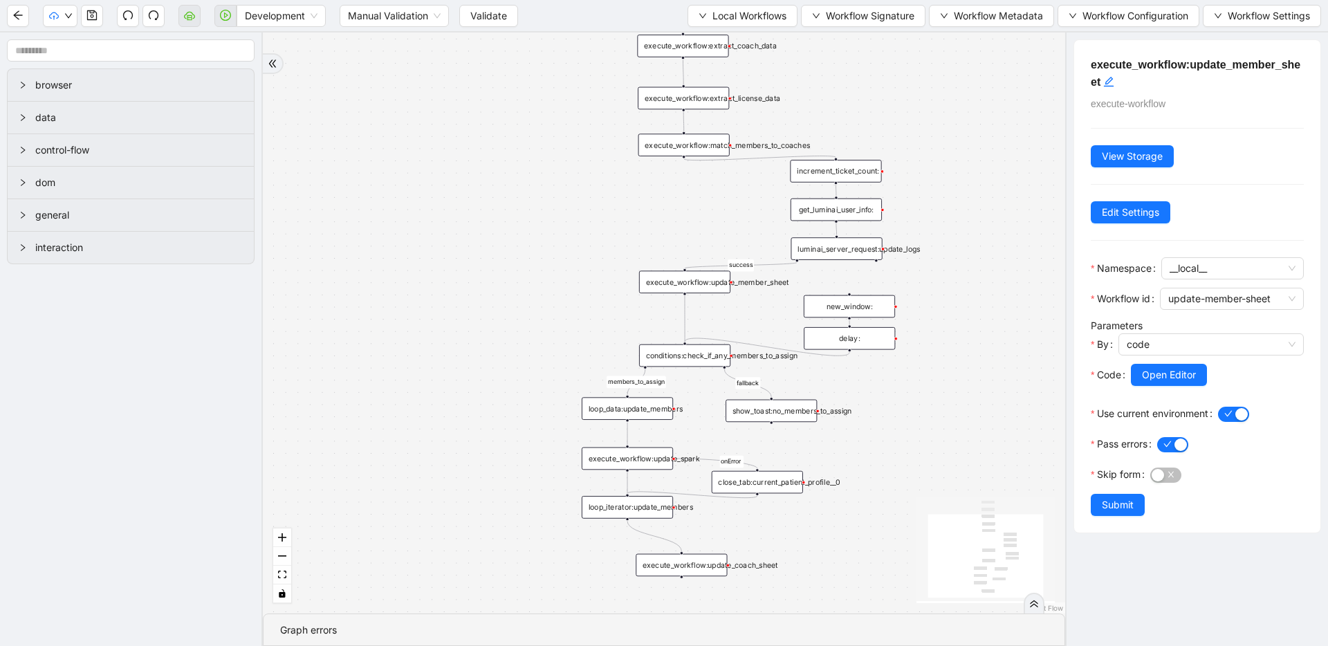
drag, startPoint x: 763, startPoint y: 416, endPoint x: 731, endPoint y: 201, distance: 217.5
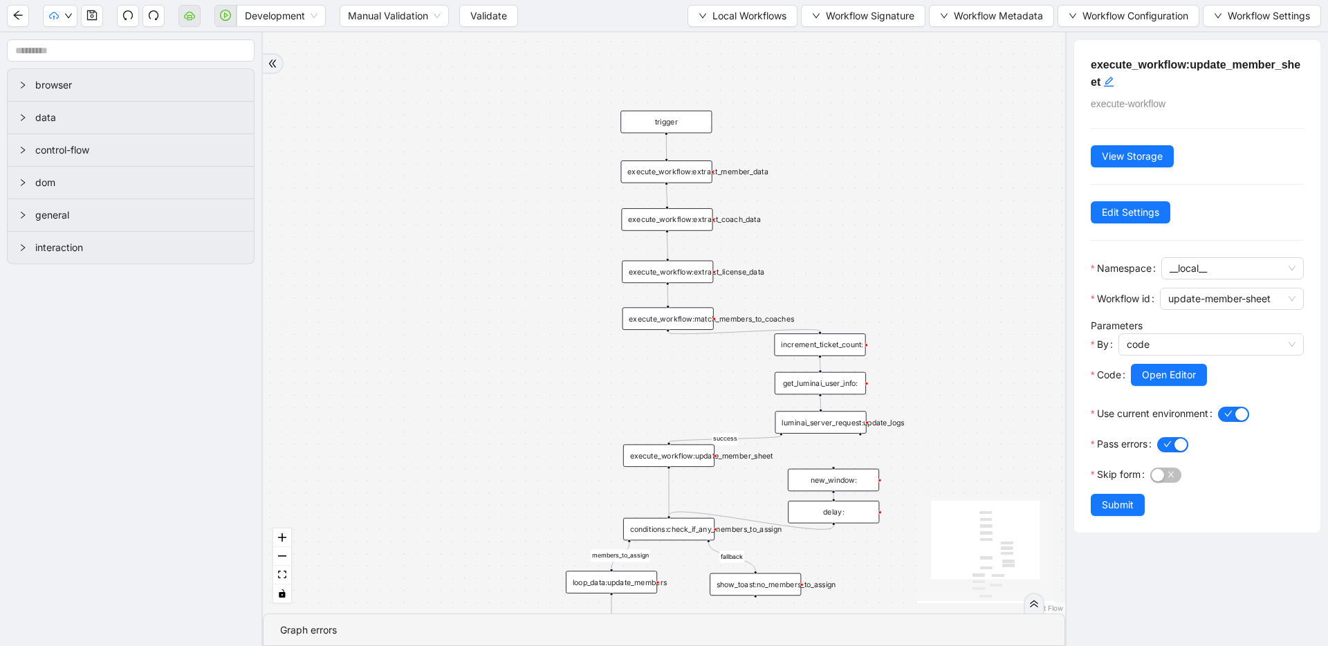
drag, startPoint x: 621, startPoint y: 179, endPoint x: 605, endPoint y: 353, distance: 174.4
click at [605, 353] on div "members_to_assign fallback success onError trigger execute_workflow:extract_mem…" at bounding box center [664, 323] width 802 height 581
click at [661, 174] on div "execute_workflow:extract_member_data" at bounding box center [666, 171] width 91 height 23
click at [713, 16] on span "Local Workflows" at bounding box center [750, 15] width 74 height 15
click at [712, 36] on span "Select" at bounding box center [736, 42] width 90 height 15
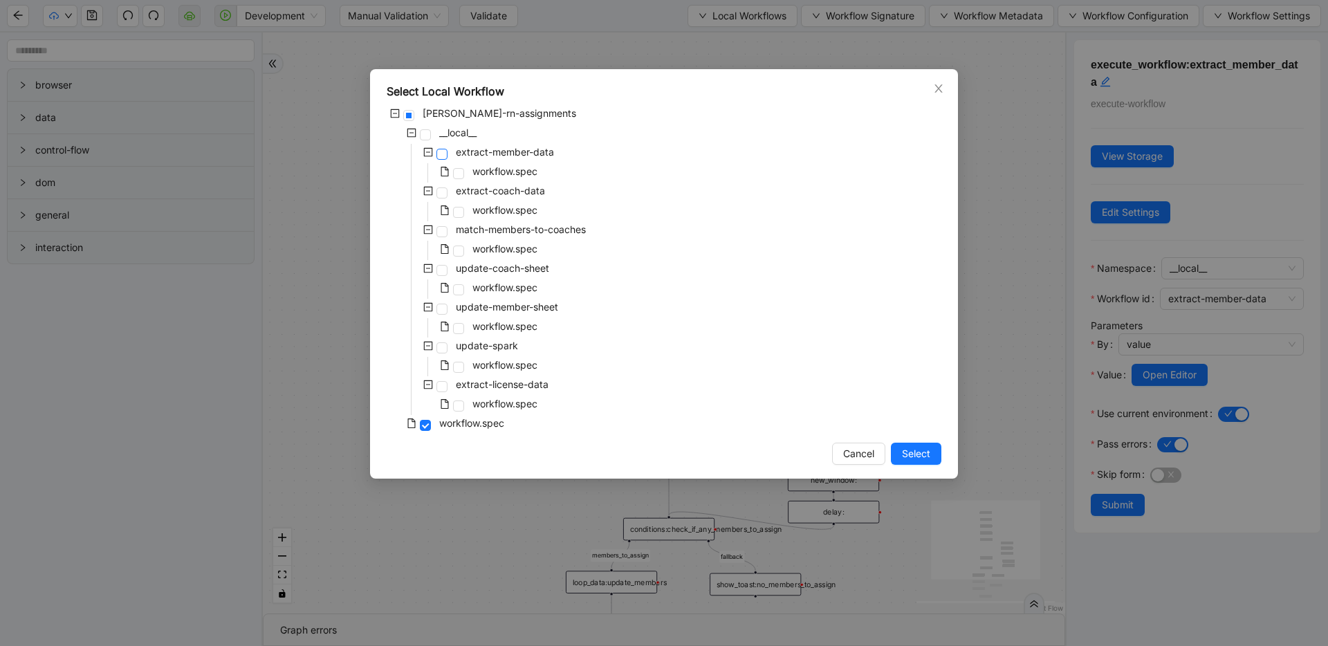
click at [443, 158] on span at bounding box center [442, 154] width 11 height 11
click at [908, 454] on span "Select" at bounding box center [916, 453] width 28 height 15
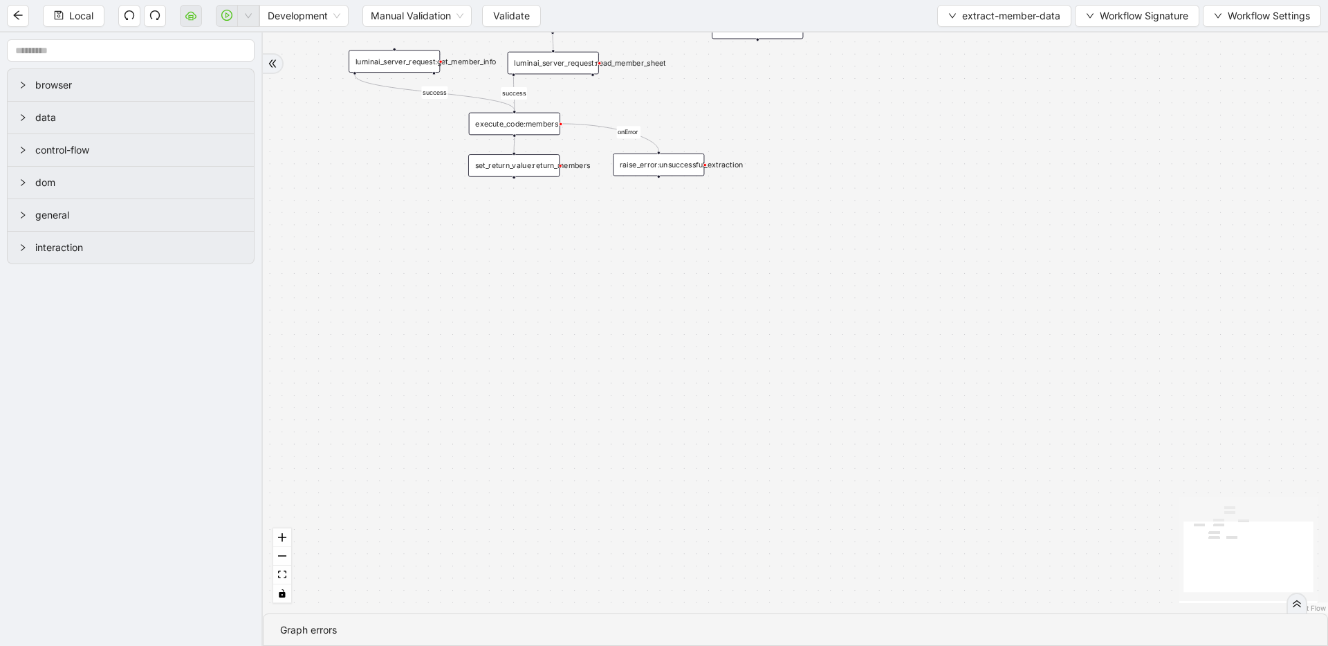
drag, startPoint x: 591, startPoint y: 172, endPoint x: 587, endPoint y: 166, distance: 7.1
click at [560, 166] on div "set_return_value:return_members" at bounding box center [513, 165] width 91 height 23
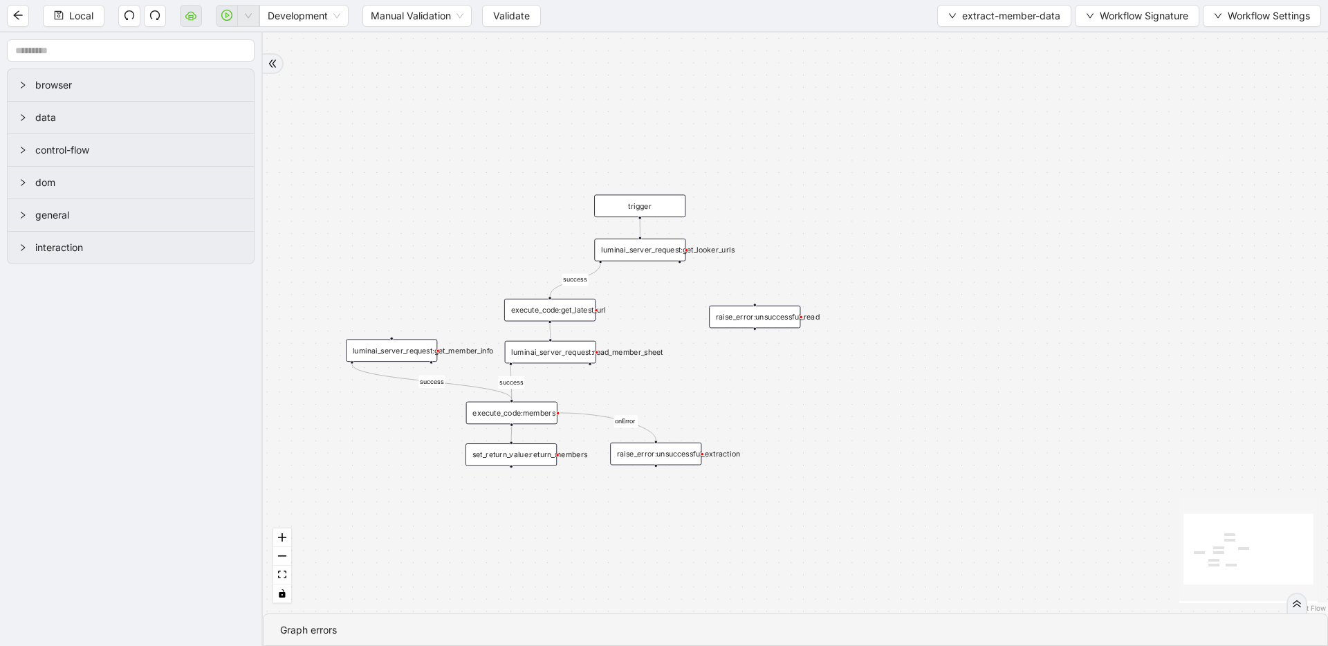
drag, startPoint x: 769, startPoint y: 115, endPoint x: 766, endPoint y: 405, distance: 290.6
click at [766, 405] on div "success success success onError trigger luminai_server_request:read_member_shee…" at bounding box center [795, 323] width 1065 height 581
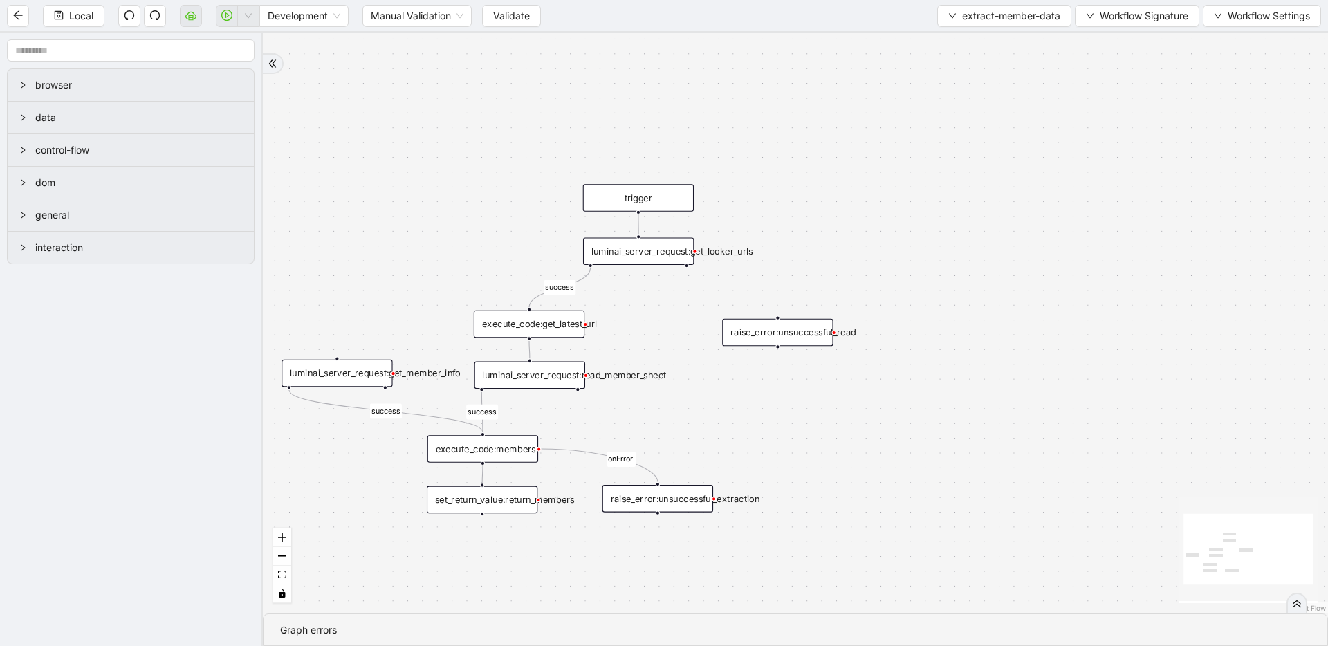
click at [648, 257] on div "luminai_server_request:get_looker_urls" at bounding box center [638, 251] width 111 height 28
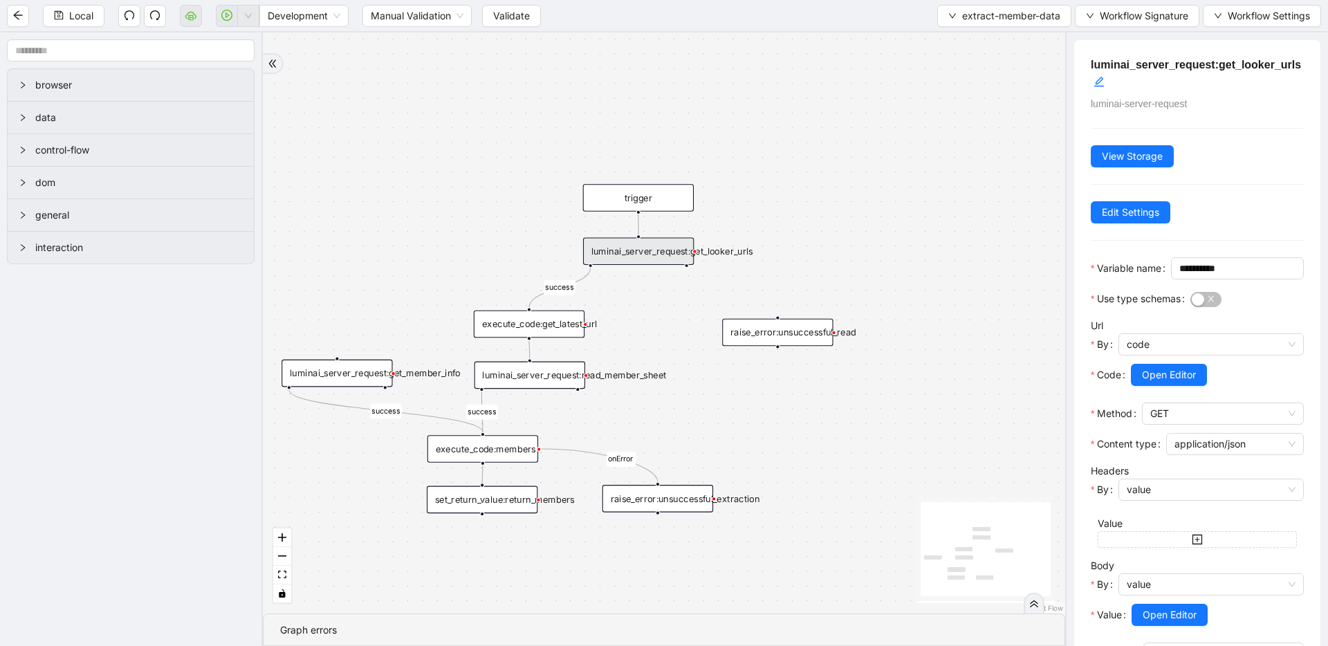
click at [595, 244] on div "luminai_server_request:get_looker_urls" at bounding box center [638, 251] width 111 height 28
click at [1177, 383] on span "Open Editor" at bounding box center [1169, 374] width 54 height 15
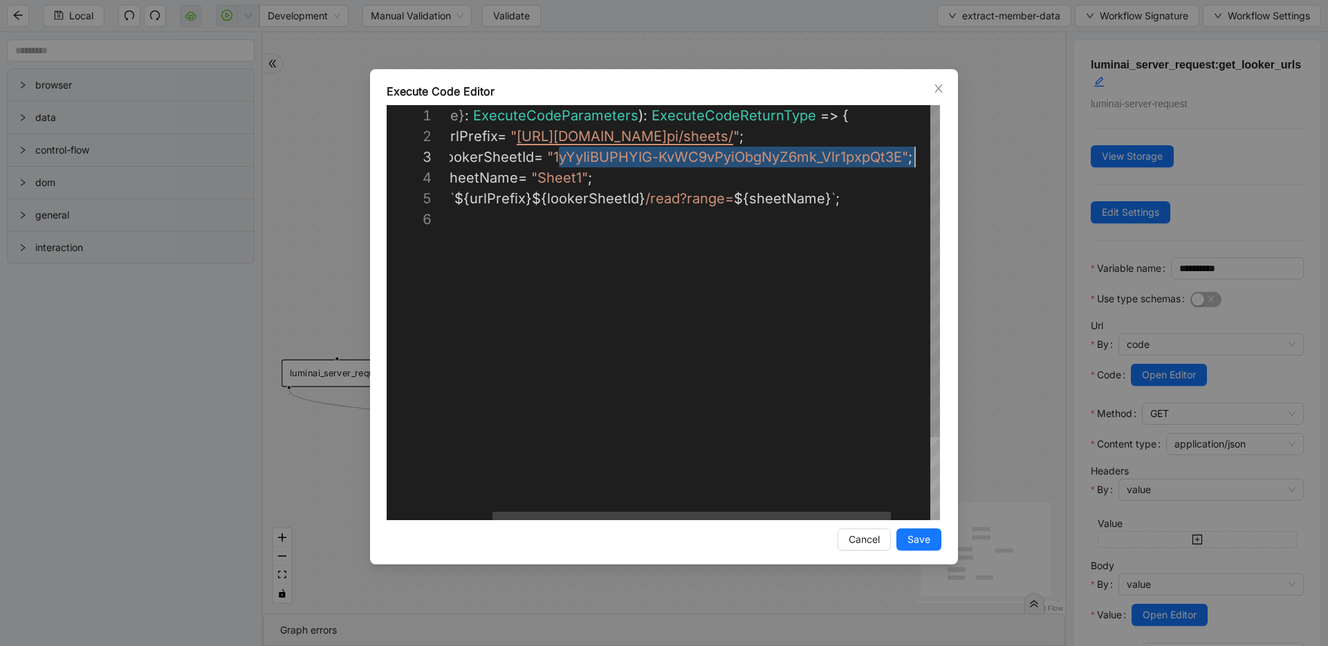
scroll to position [42, 512]
drag, startPoint x: 612, startPoint y: 156, endPoint x: 909, endPoint y: 160, distance: 296.8
click at [328, 91] on div "**********" at bounding box center [664, 323] width 1328 height 646
